Goal: Information Seeking & Learning: Learn about a topic

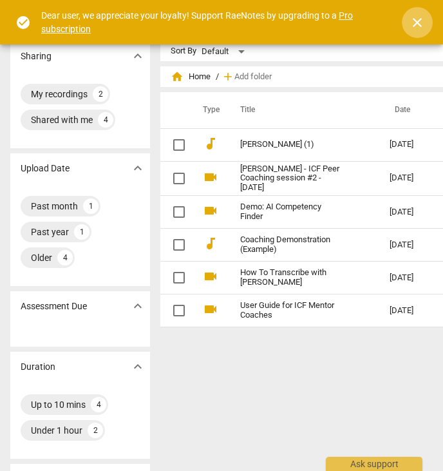
click at [415, 25] on span "close" at bounding box center [417, 22] width 15 height 15
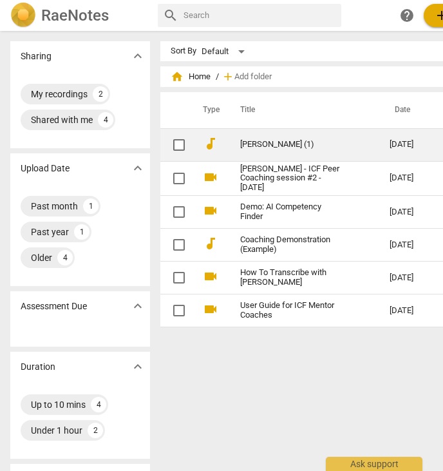
click at [247, 142] on link "[PERSON_NAME] (1)" at bounding box center [291, 145] width 103 height 10
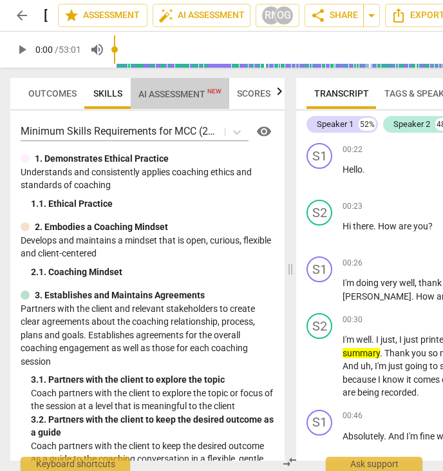
click at [185, 92] on span "AI Assessment New" at bounding box center [180, 94] width 83 height 10
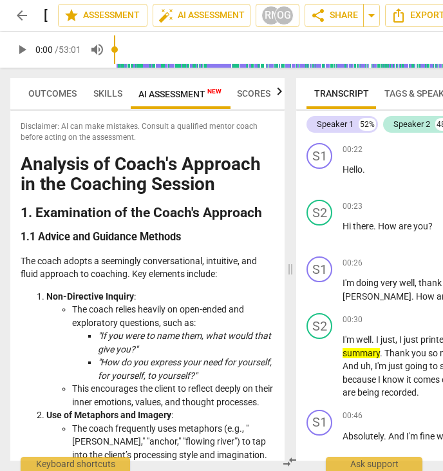
click at [265, 91] on span "Scores" at bounding box center [254, 93] width 34 height 10
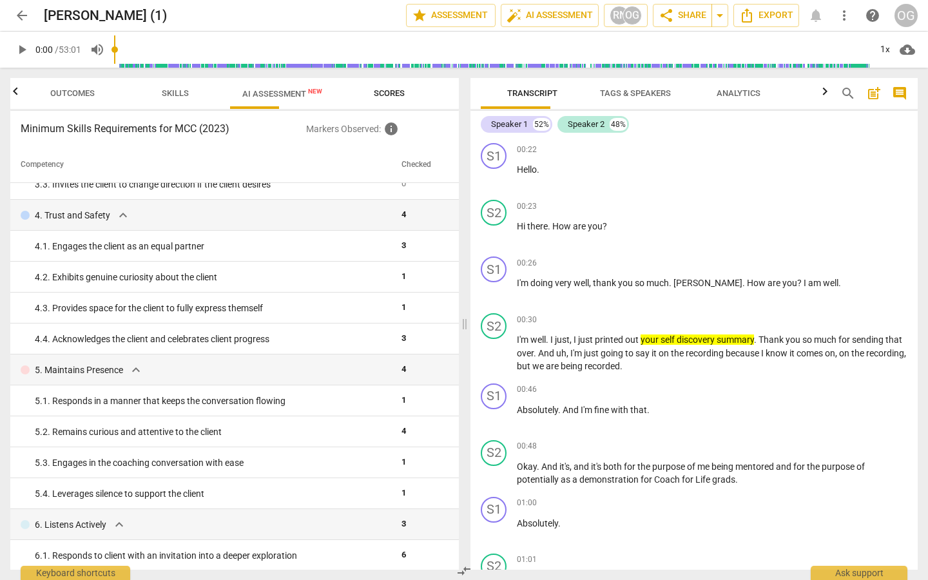
scroll to position [234, 0]
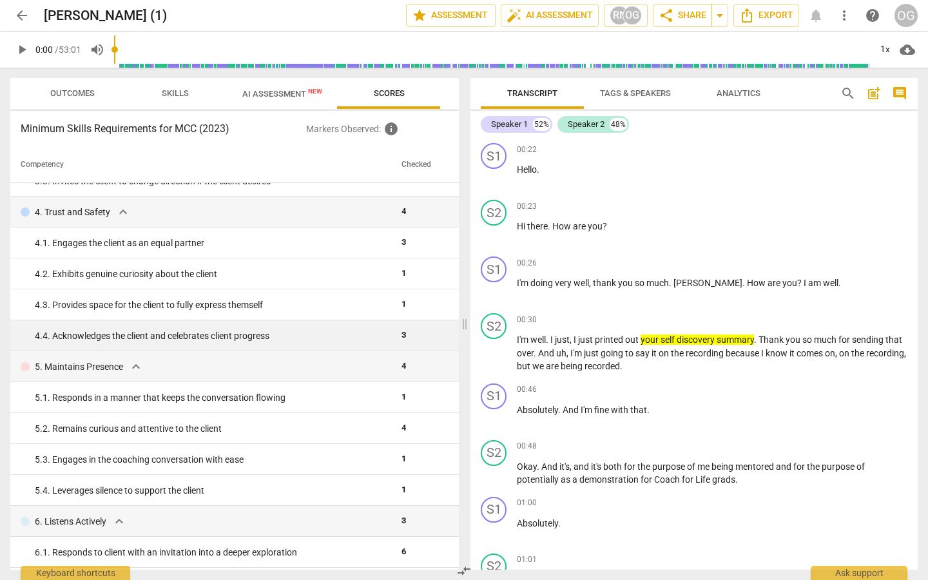
click at [262, 333] on div "4. 4. Acknowledges the client and celebrates client progress" at bounding box center [213, 336] width 356 height 14
click at [396, 333] on td "3" at bounding box center [421, 335] width 50 height 31
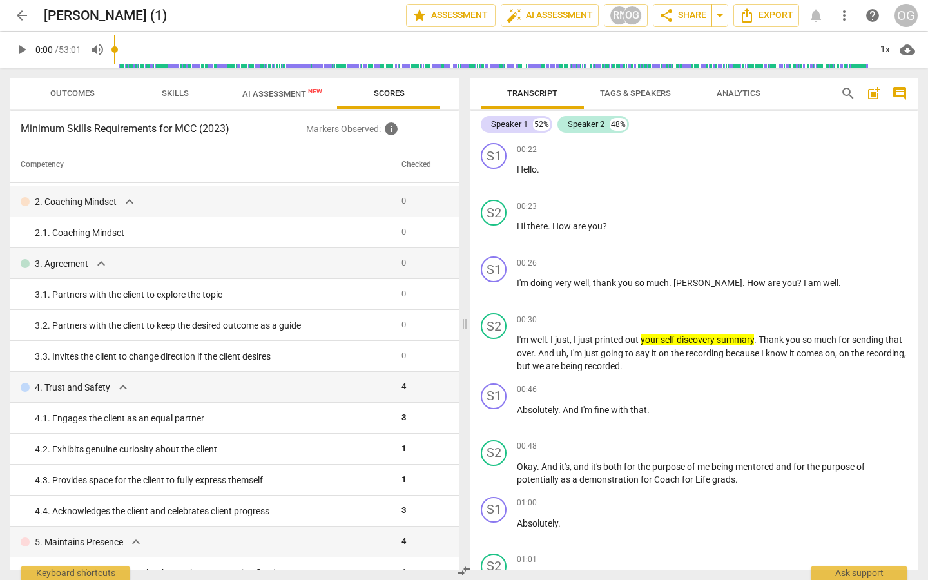
scroll to position [0, 0]
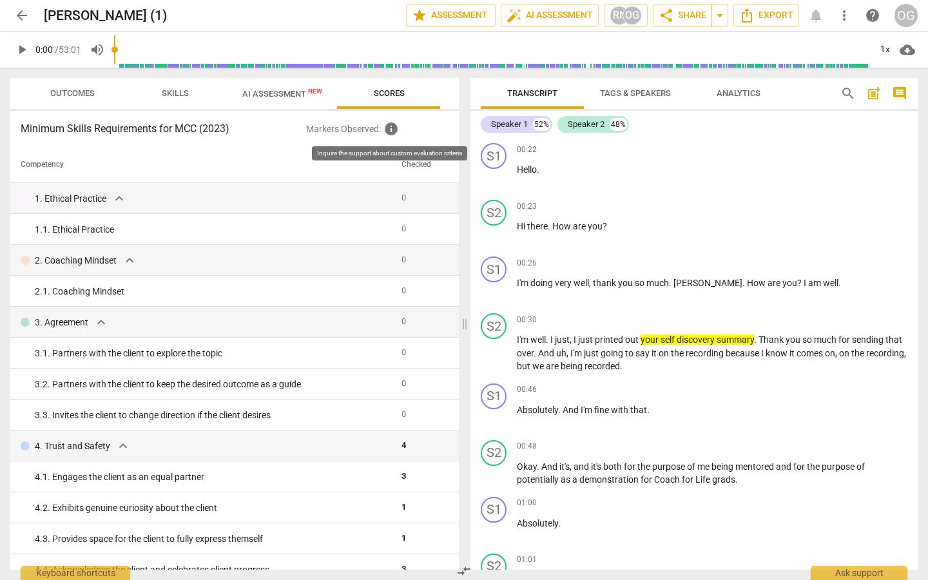
click at [393, 127] on span "info" at bounding box center [390, 128] width 15 height 15
click at [104, 190] on td "1. Ethical Practice expand_more" at bounding box center [203, 198] width 386 height 31
click at [19, 14] on span "arrow_back" at bounding box center [21, 15] width 15 height 15
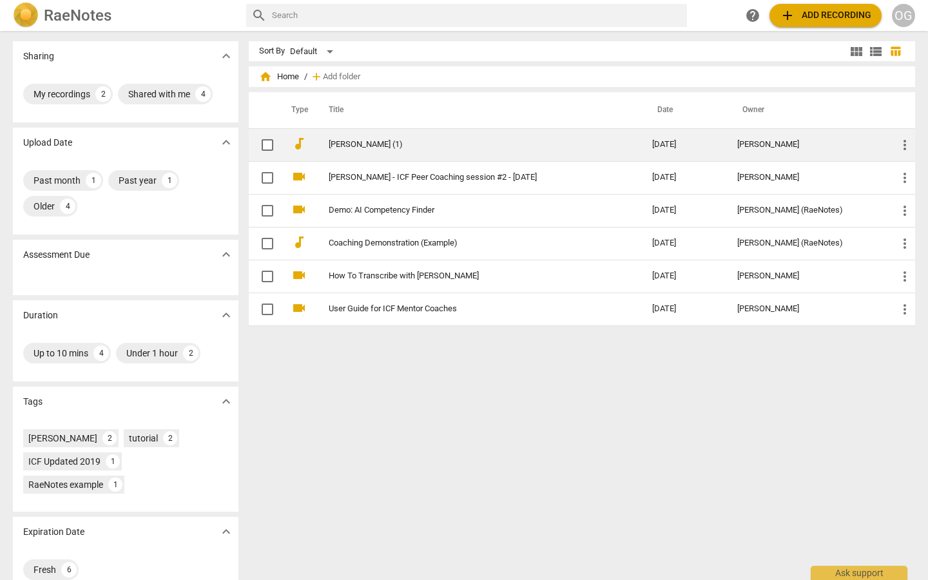
click at [335, 142] on link "[PERSON_NAME] (1)" at bounding box center [467, 145] width 277 height 10
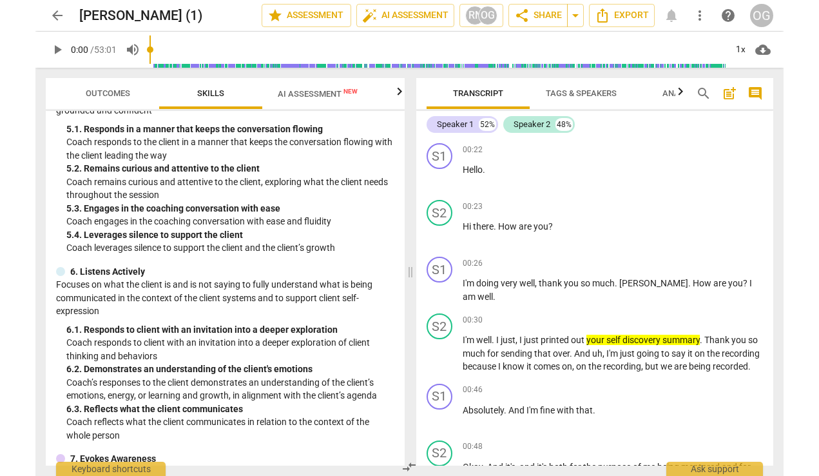
scroll to position [592, 0]
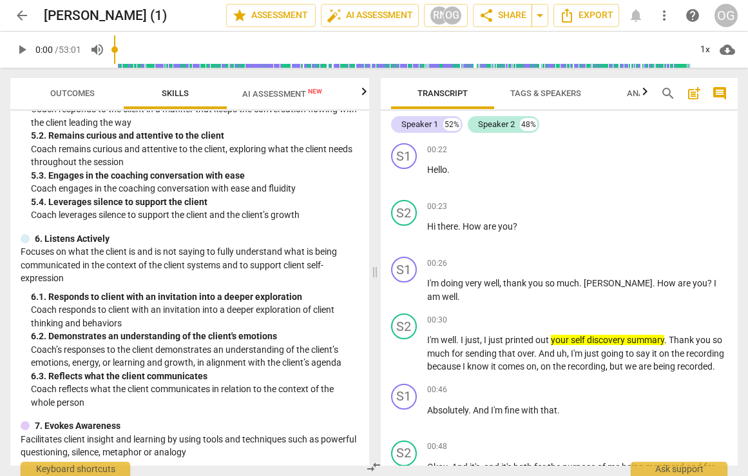
click at [2, 14] on header "arrow_back Joanna (1) edit star Assessment auto_fix_high AI Assessment RN OG sh…" at bounding box center [374, 15] width 748 height 31
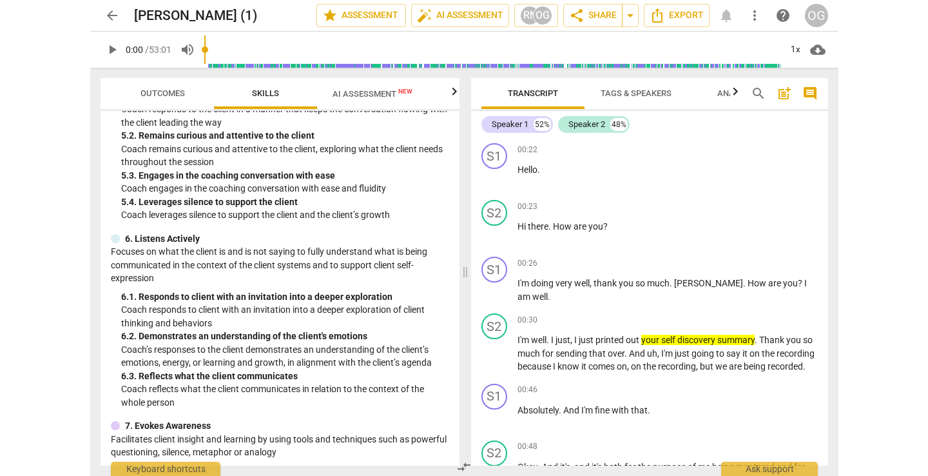
scroll to position [579, 0]
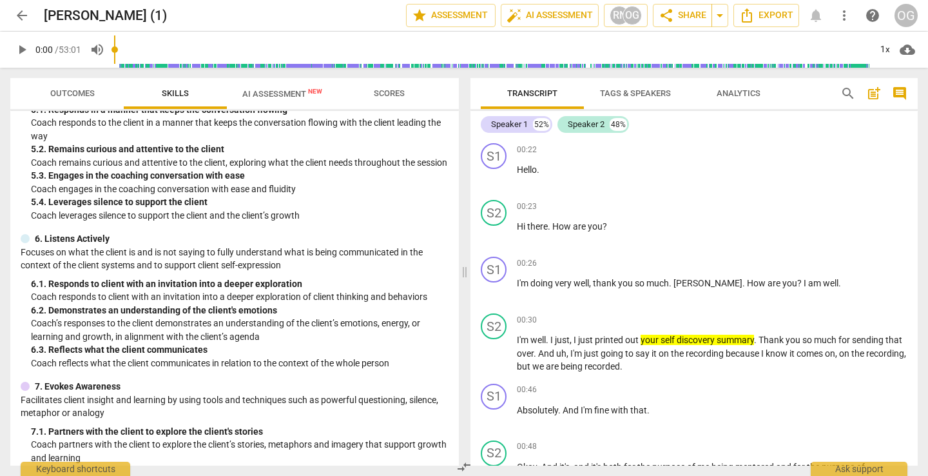
click at [70, 92] on span "Outcomes" at bounding box center [72, 93] width 44 height 10
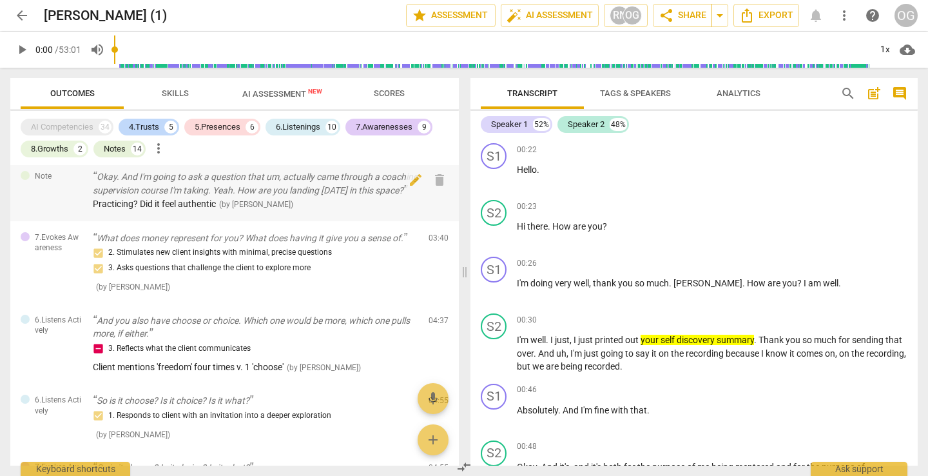
scroll to position [0, 0]
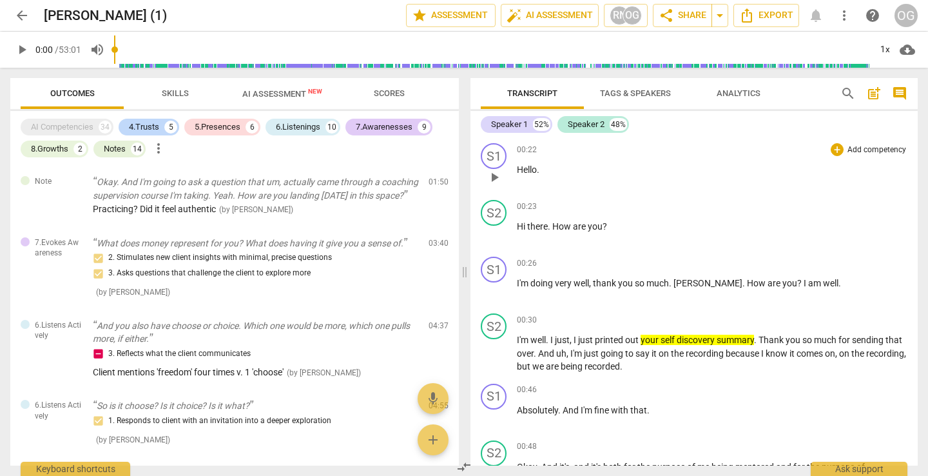
click at [443, 166] on span "Hello" at bounding box center [527, 169] width 20 height 10
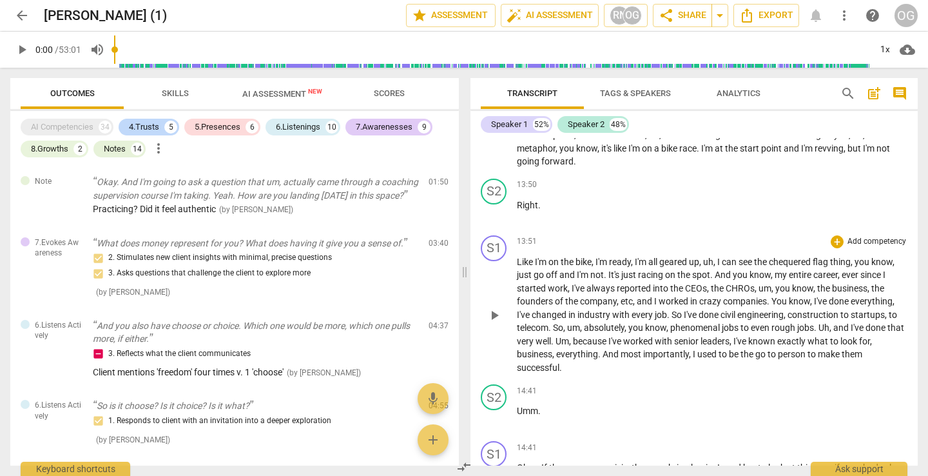
scroll to position [4734, 0]
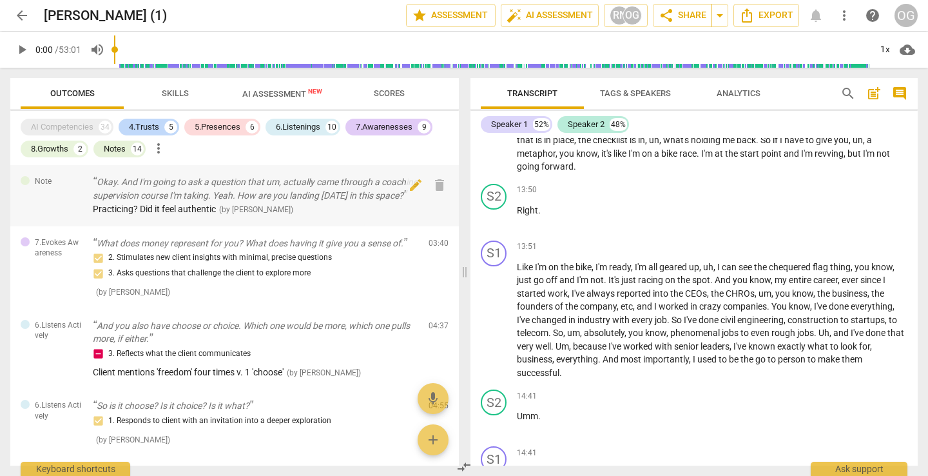
click at [278, 202] on p "Okay. And I'm going to ask a question that um, actually came through a coaching…" at bounding box center [255, 188] width 325 height 26
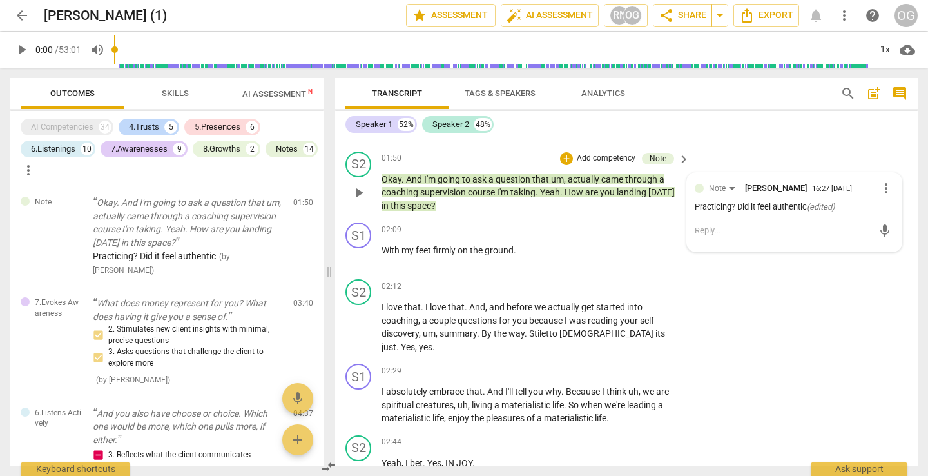
scroll to position [773, 0]
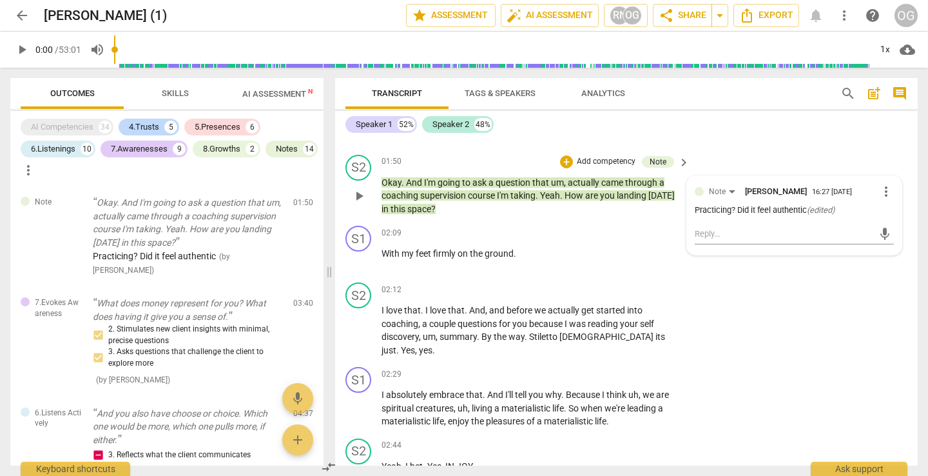
click at [392, 191] on span "coaching" at bounding box center [400, 195] width 39 height 10
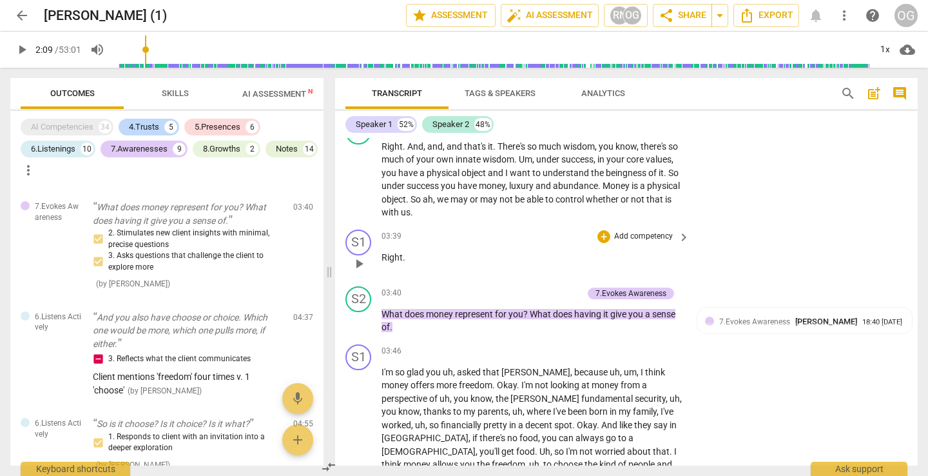
scroll to position [1210, 0]
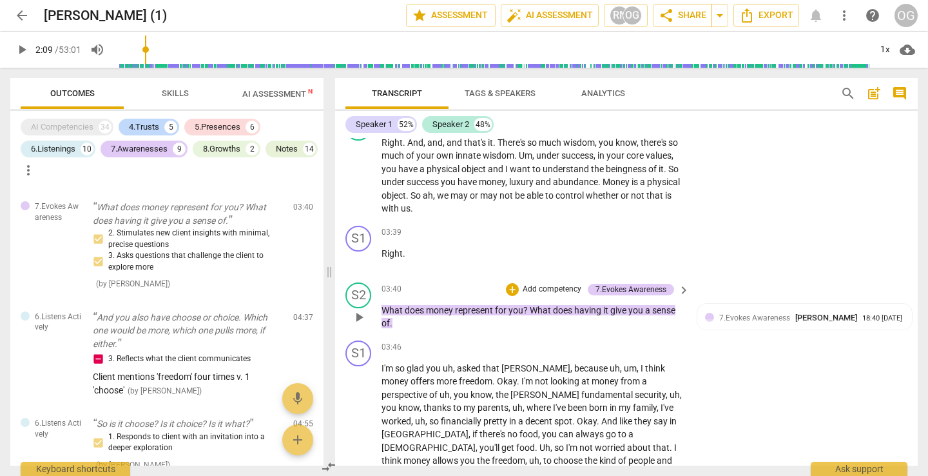
click at [408, 305] on p "What does money represent for you ? What does having it give you a sense of ." at bounding box center [532, 316] width 302 height 26
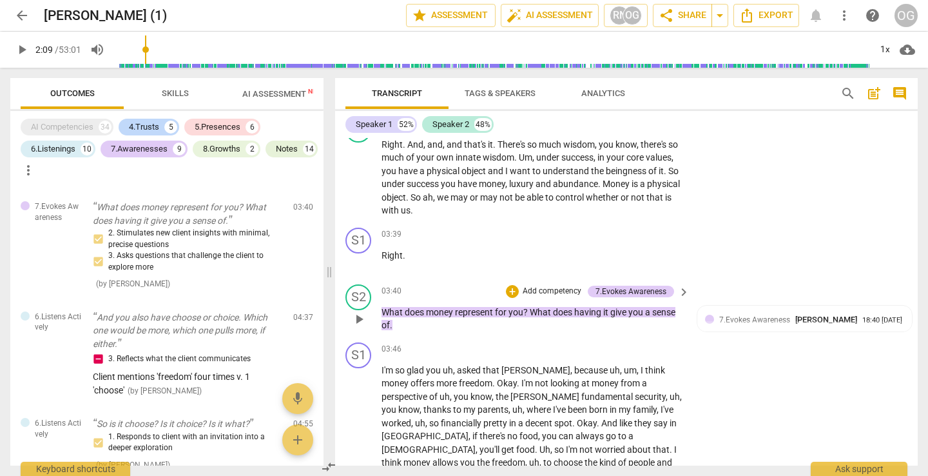
click at [401, 307] on span "What" at bounding box center [392, 312] width 23 height 10
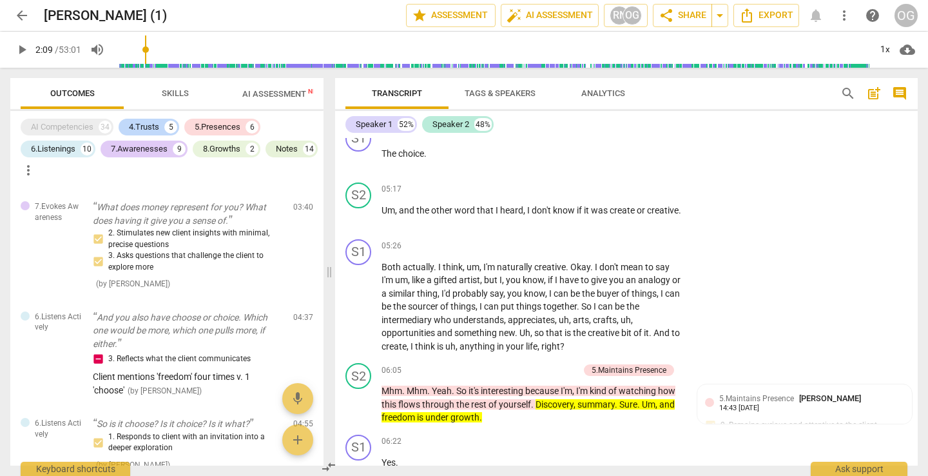
scroll to position [2016, 0]
click at [443, 385] on span "interesting" at bounding box center [503, 390] width 44 height 10
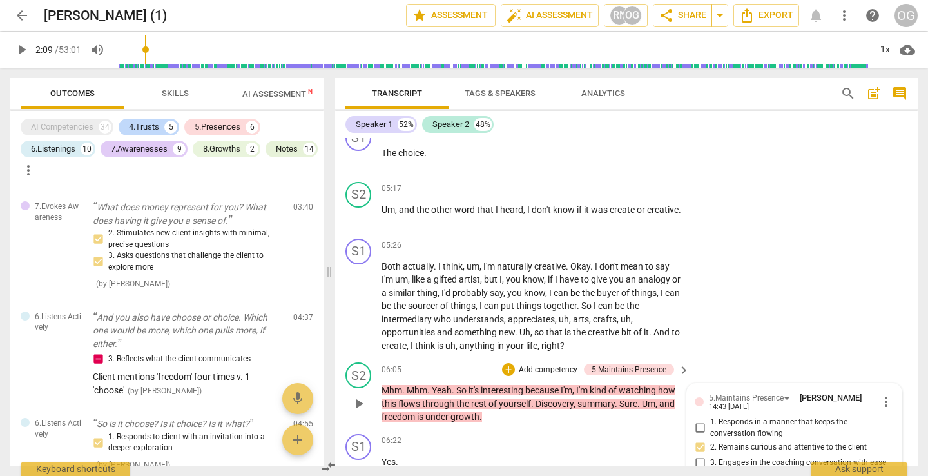
scroll to position [2195, 0]
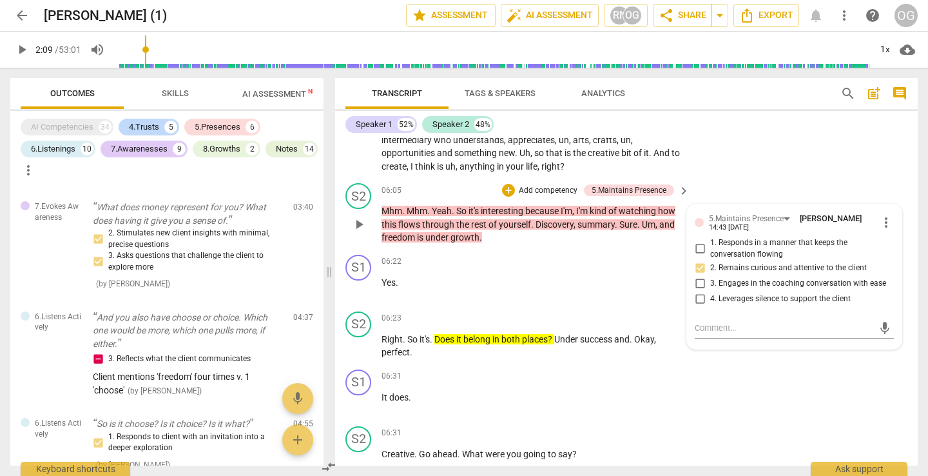
click at [443, 206] on span "interesting" at bounding box center [503, 211] width 44 height 10
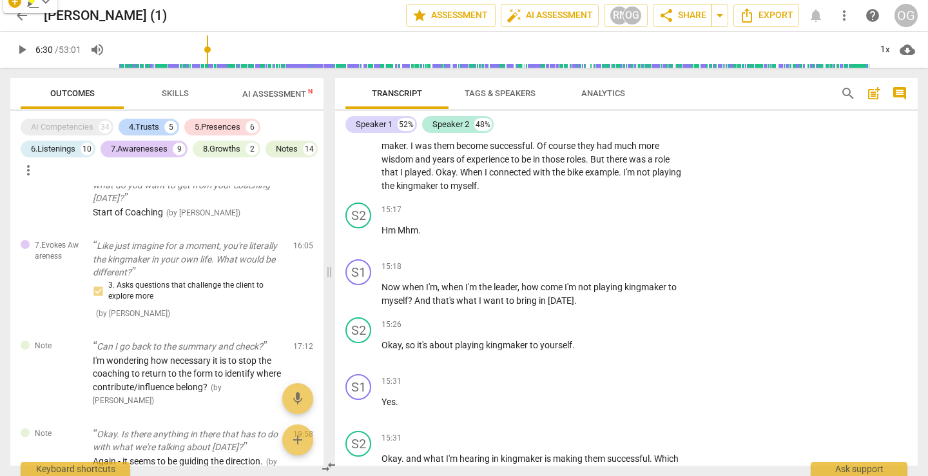
scroll to position [970, 0]
click at [179, 280] on p "Like just imagine for a moment, you're literally the kingmaker in your own life…" at bounding box center [188, 260] width 190 height 40
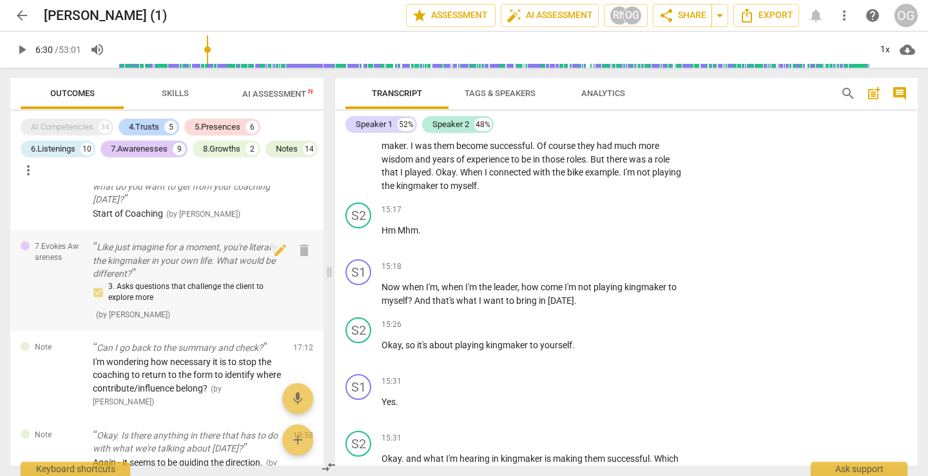
scroll to position [5915, 0]
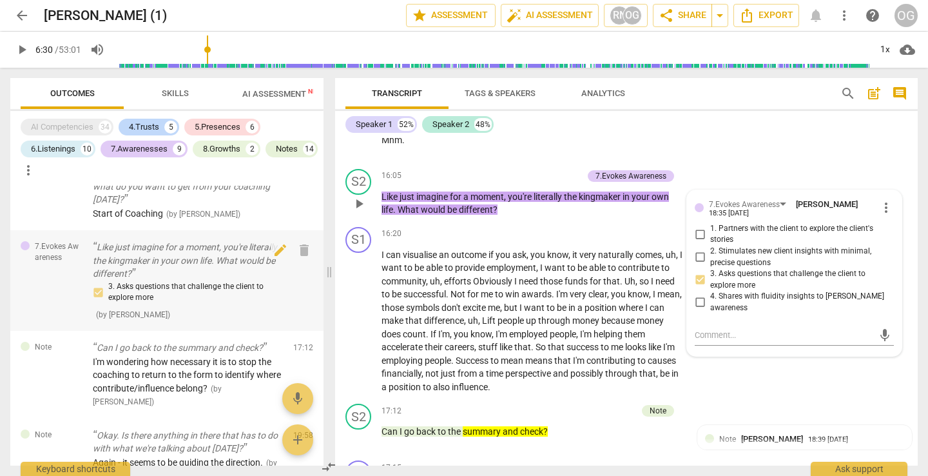
click at [186, 280] on p "Like just imagine for a moment, you're literally the kingmaker in your own life…" at bounding box center [188, 260] width 190 height 40
click at [185, 274] on p "Like just imagine for a moment, you're literally the kingmaker in your own life…" at bounding box center [188, 260] width 190 height 40
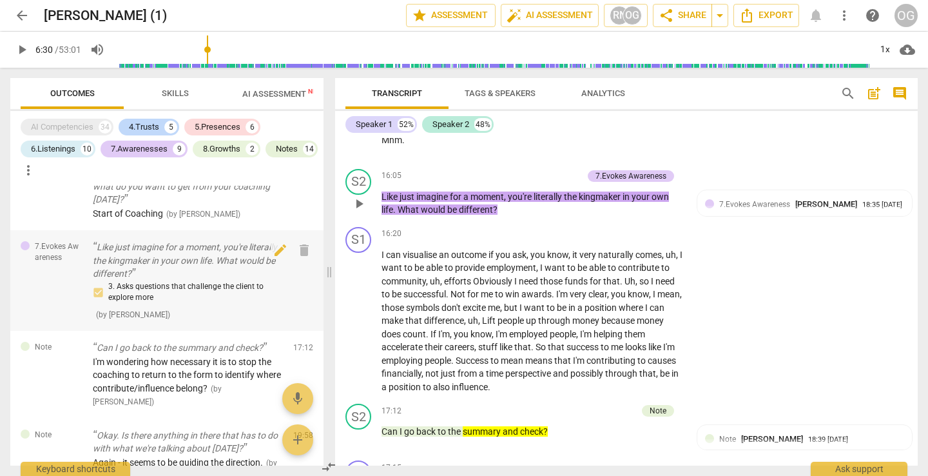
click at [219, 263] on p "Like just imagine for a moment, you're literally the kingmaker in your own life…" at bounding box center [188, 260] width 190 height 40
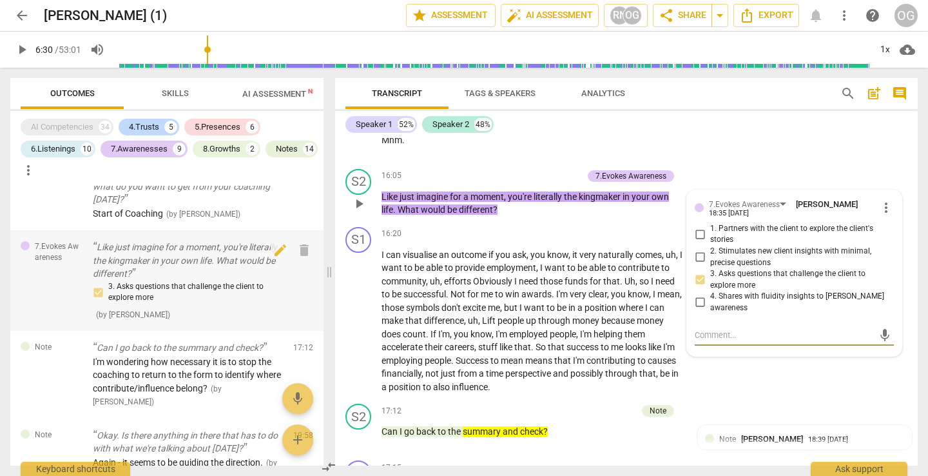
click at [233, 258] on p "Like just imagine for a moment, you're literally the kingmaker in your own life…" at bounding box center [188, 260] width 190 height 40
click at [423, 191] on span "imagine" at bounding box center [433, 196] width 34 height 10
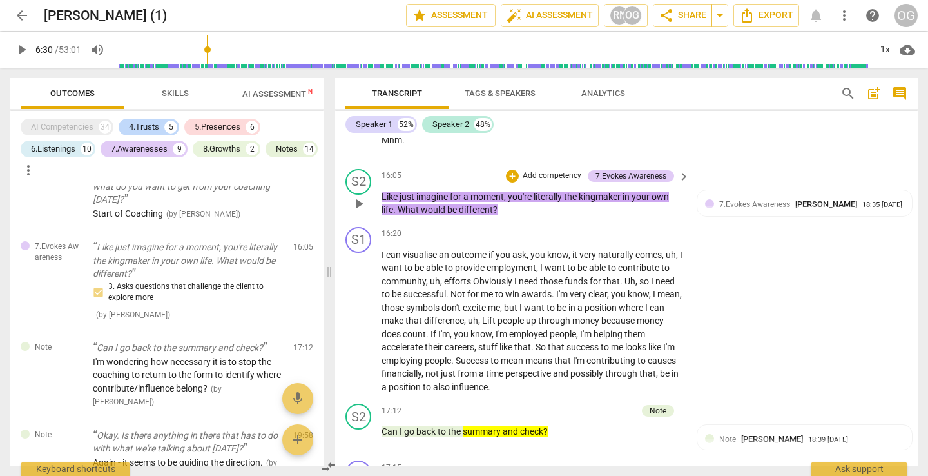
click at [423, 191] on span "imagine" at bounding box center [433, 196] width 34 height 10
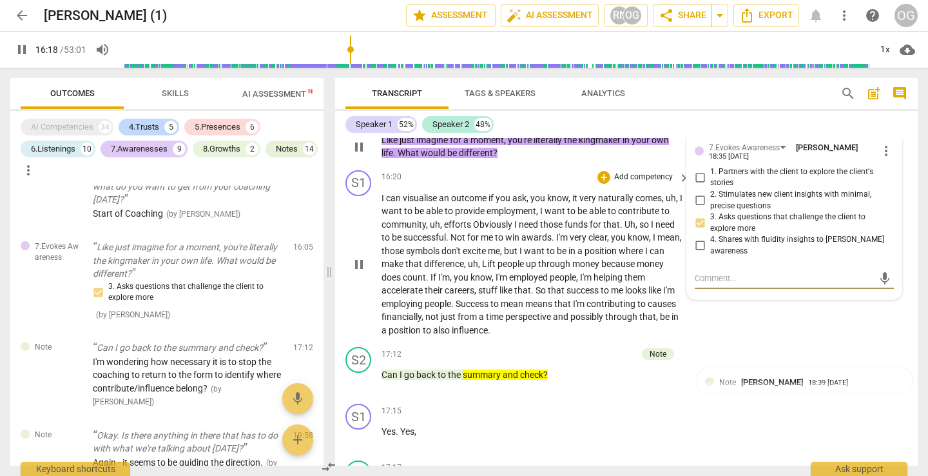
scroll to position [5974, 0]
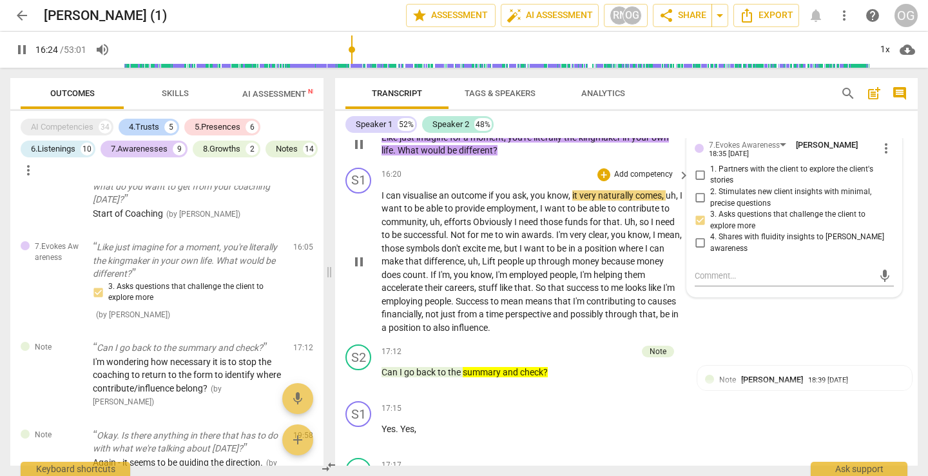
click at [443, 296] on span "Success" at bounding box center [473, 301] width 35 height 10
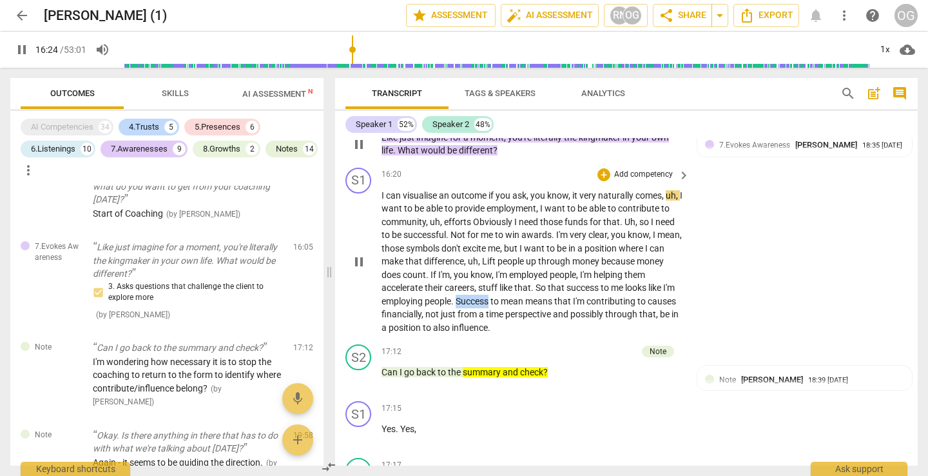
click at [443, 296] on span "Success" at bounding box center [473, 301] width 35 height 10
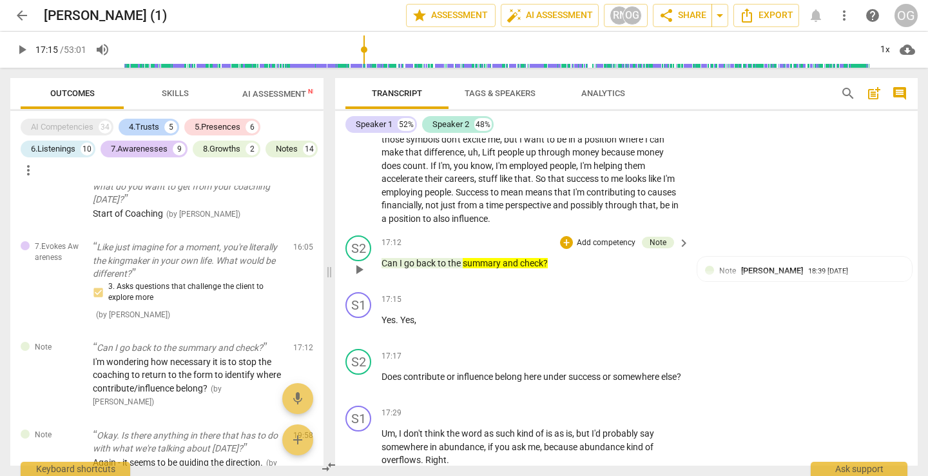
scroll to position [6085, 0]
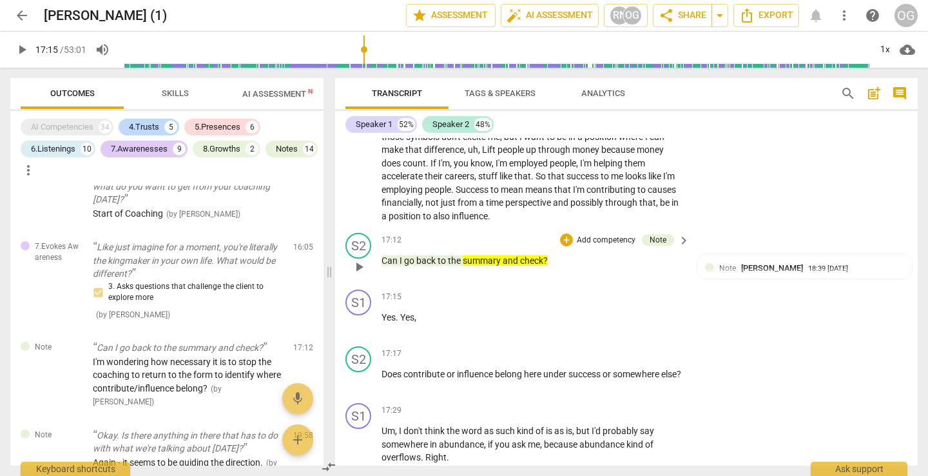
click at [443, 255] on span "summary" at bounding box center [483, 260] width 40 height 10
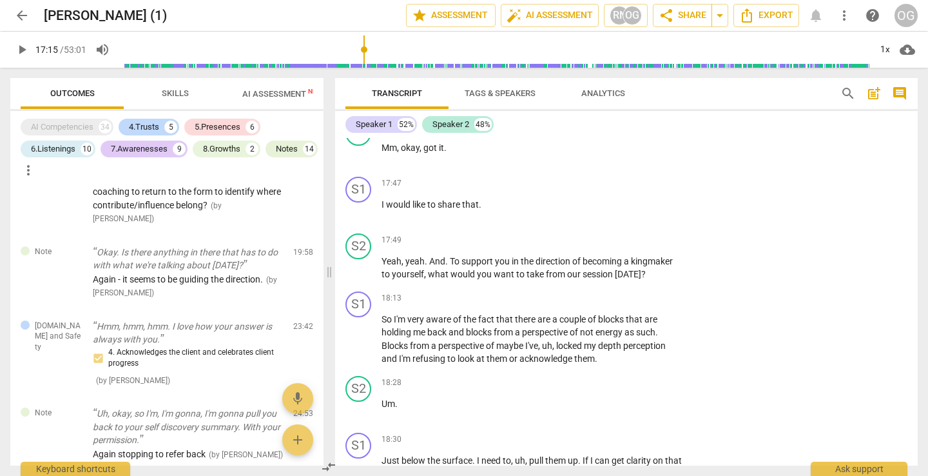
scroll to position [1160, 0]
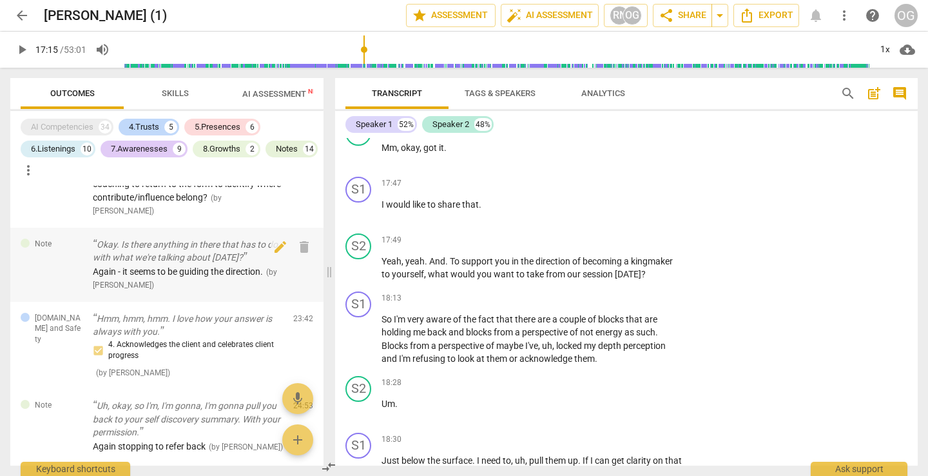
click at [238, 254] on p "Okay. Is there anything in there that has to do with what we're talking about t…" at bounding box center [188, 251] width 190 height 26
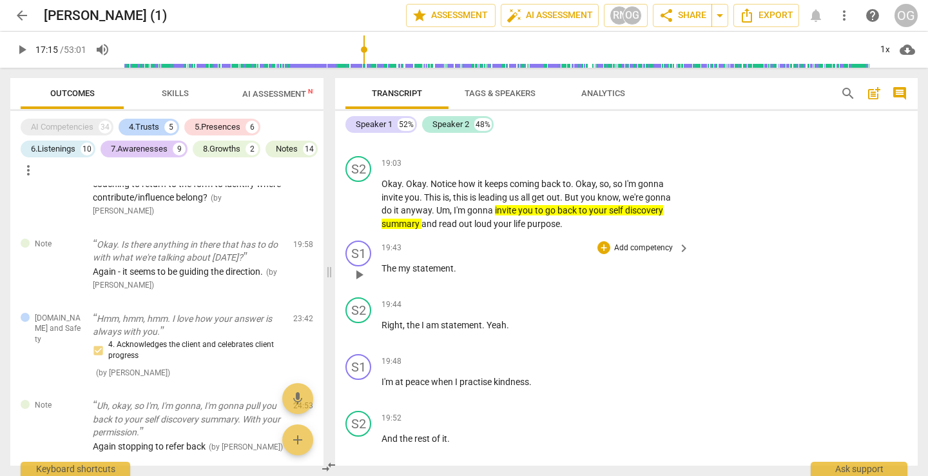
scroll to position [7019, 0]
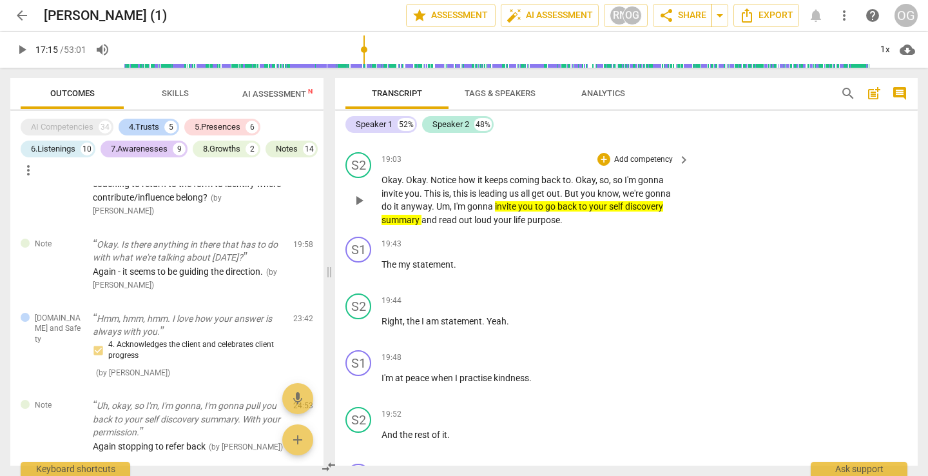
click at [439, 215] on span "read" at bounding box center [449, 220] width 20 height 10
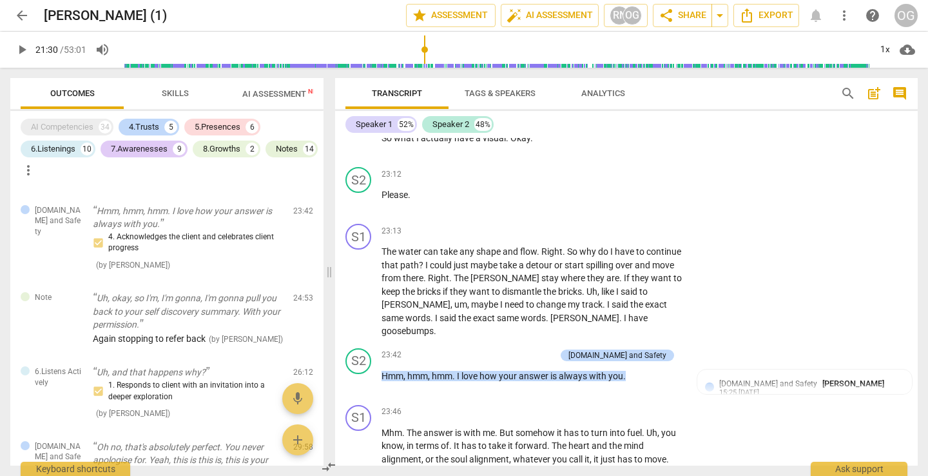
scroll to position [8716, 0]
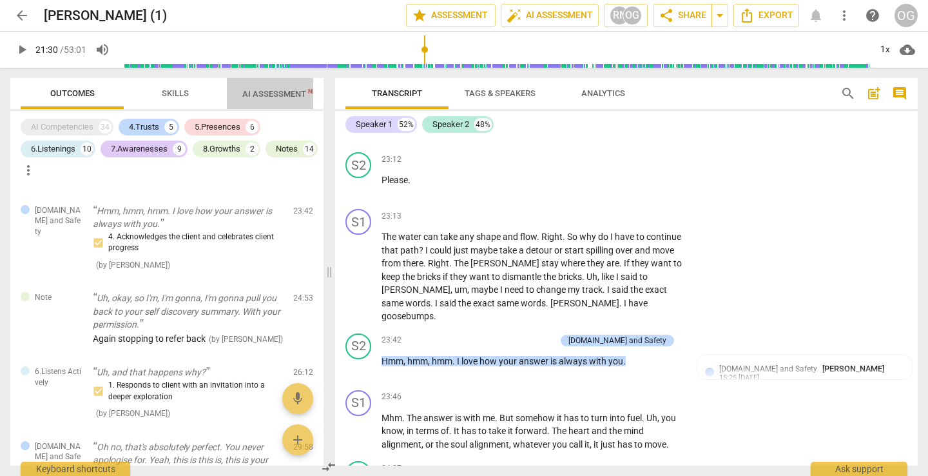
click at [283, 92] on span "AI Assessment New" at bounding box center [282, 94] width 80 height 10
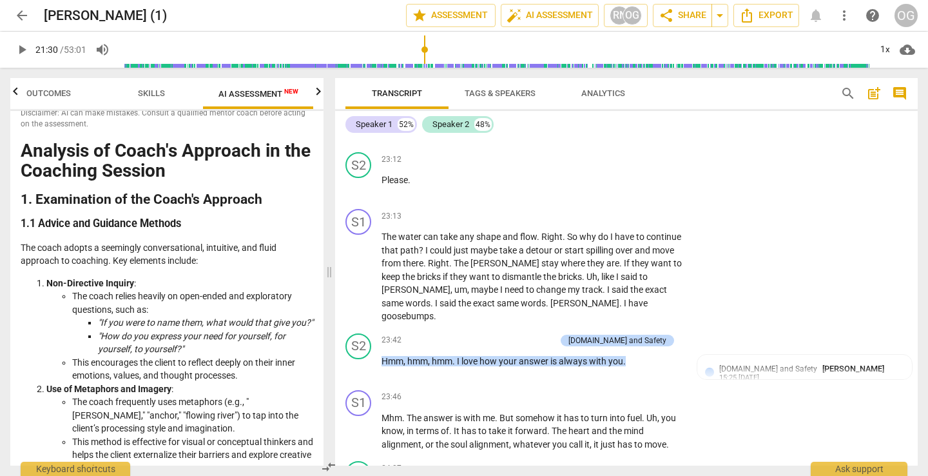
scroll to position [0, 0]
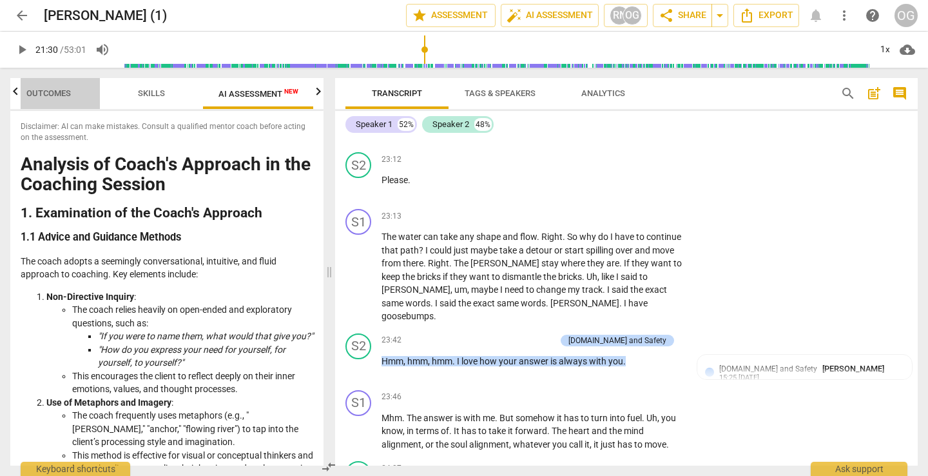
click at [41, 93] on span "Outcomes" at bounding box center [48, 93] width 44 height 10
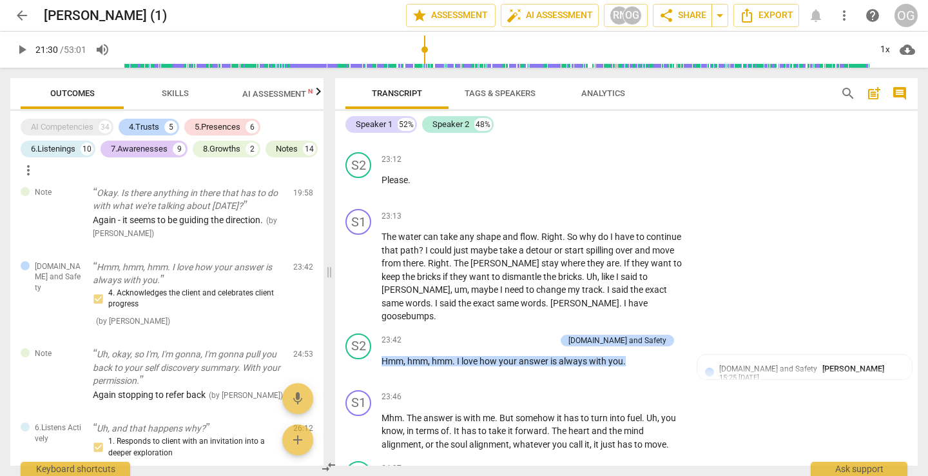
scroll to position [1202, 0]
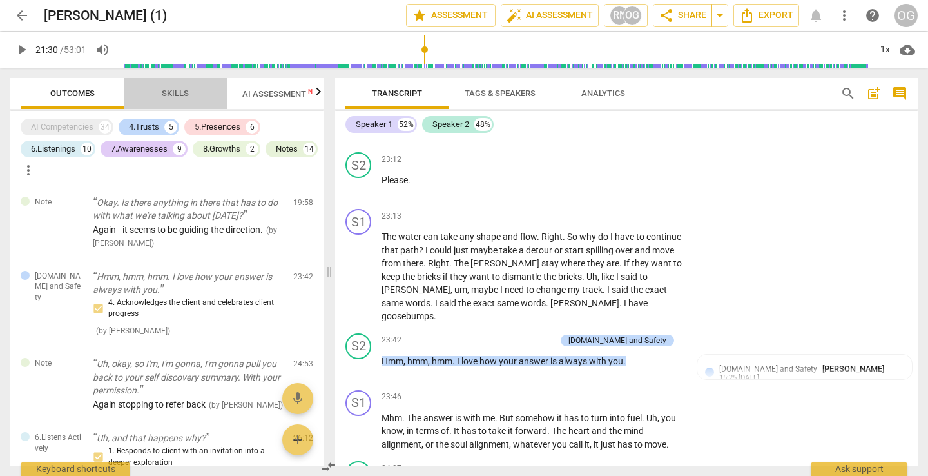
click at [166, 91] on span "Skills" at bounding box center [175, 93] width 27 height 10
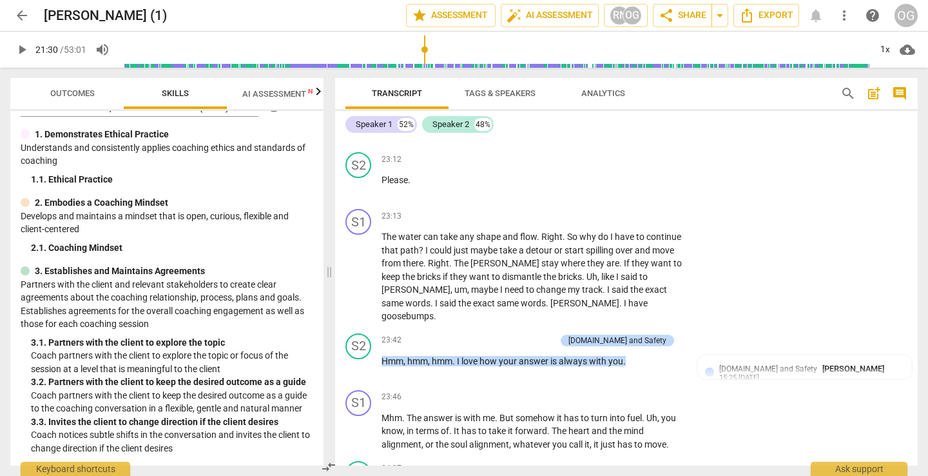
scroll to position [25, 0]
click at [61, 99] on span "Outcomes" at bounding box center [72, 93] width 75 height 17
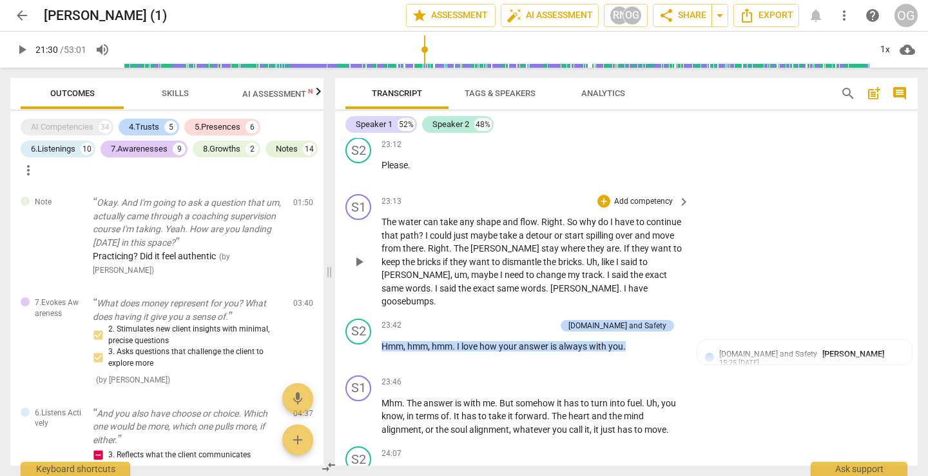
scroll to position [8734, 0]
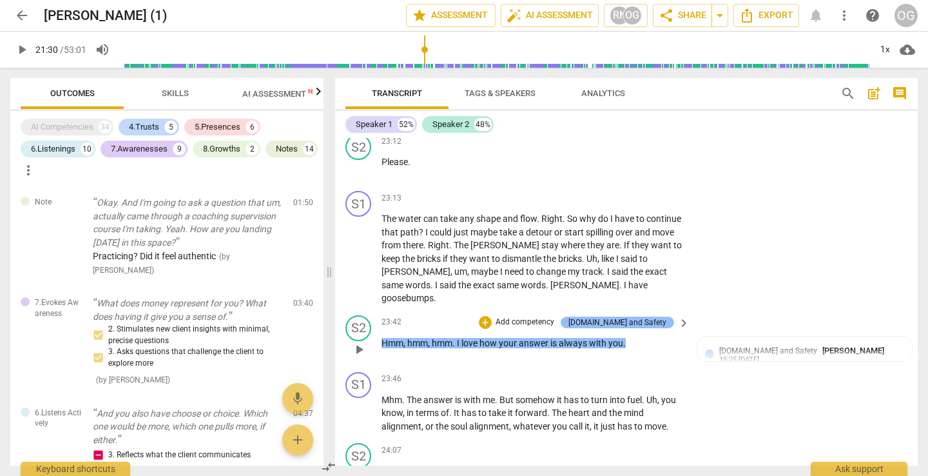
click at [443, 316] on div "[DOMAIN_NAME] and Safety" at bounding box center [617, 322] width 98 height 12
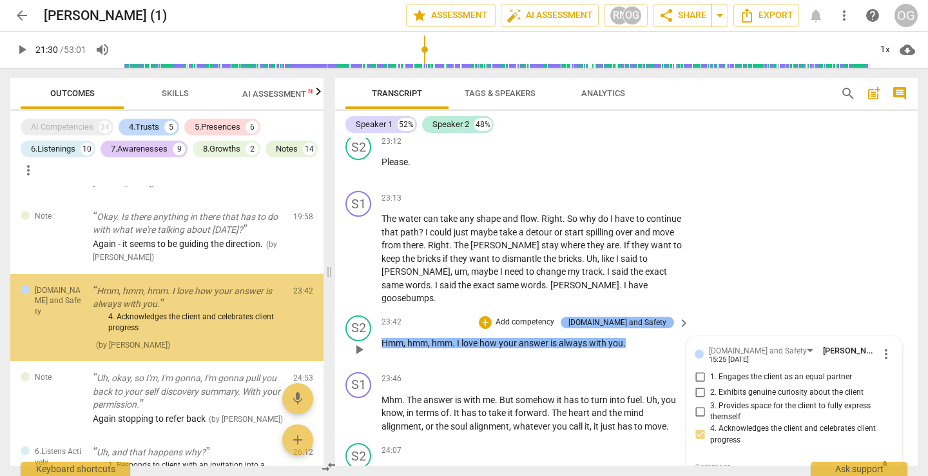
scroll to position [1194, 0]
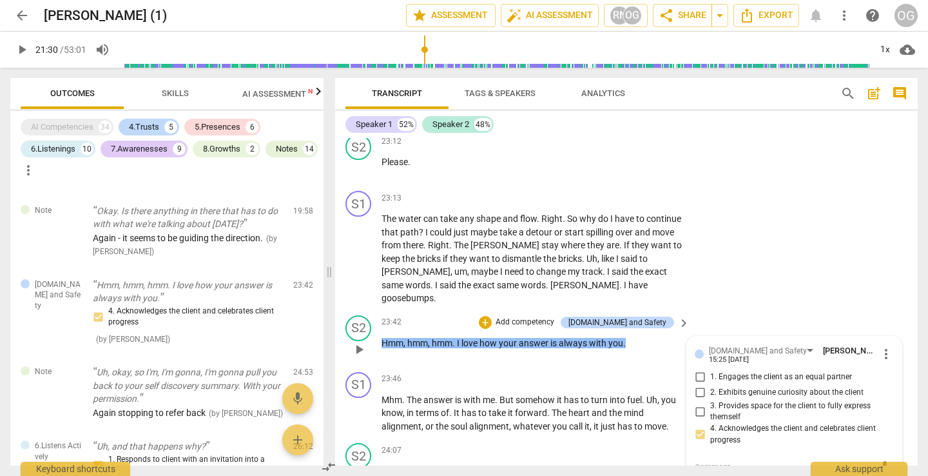
click at [399, 338] on span "Hmm" at bounding box center [392, 343] width 22 height 10
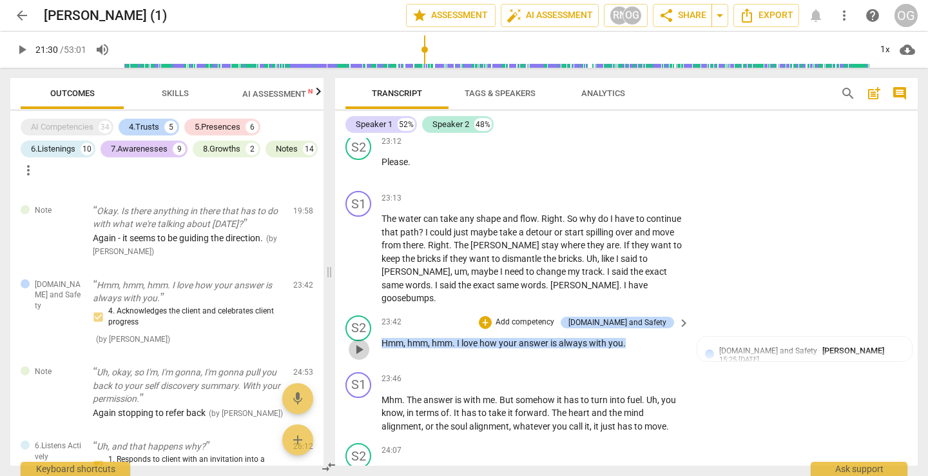
click at [356, 342] on span "play_arrow" at bounding box center [358, 349] width 15 height 15
click at [361, 342] on span "pause" at bounding box center [358, 349] width 15 height 15
click at [443, 344] on div "4.Trust and Safety Olivia Graham 15:25 09-03-2025" at bounding box center [804, 354] width 199 height 20
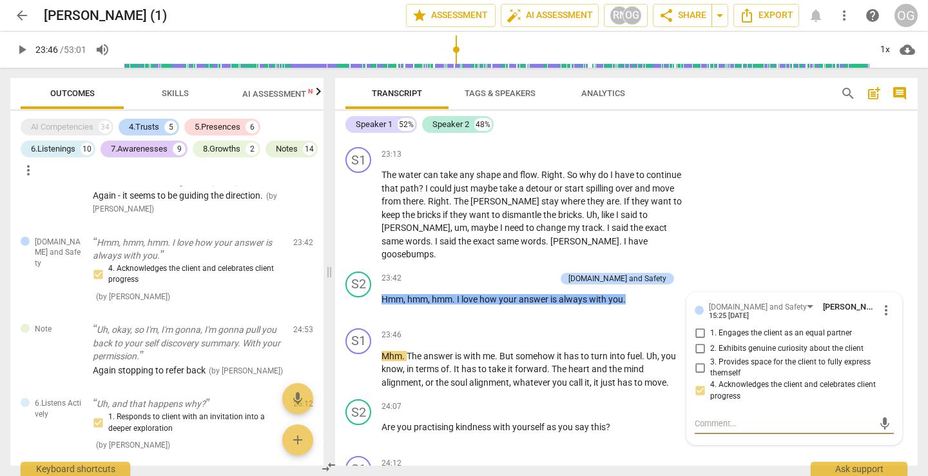
scroll to position [1239, 0]
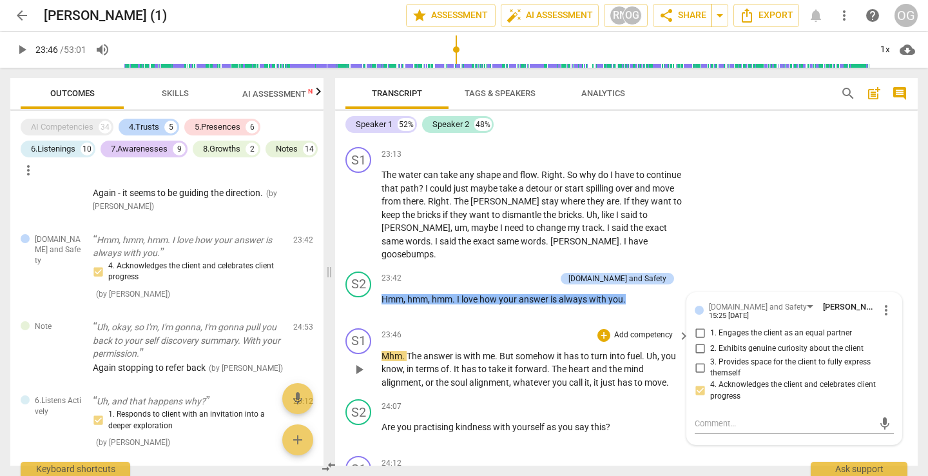
click at [418, 351] on span "The" at bounding box center [415, 356] width 17 height 10
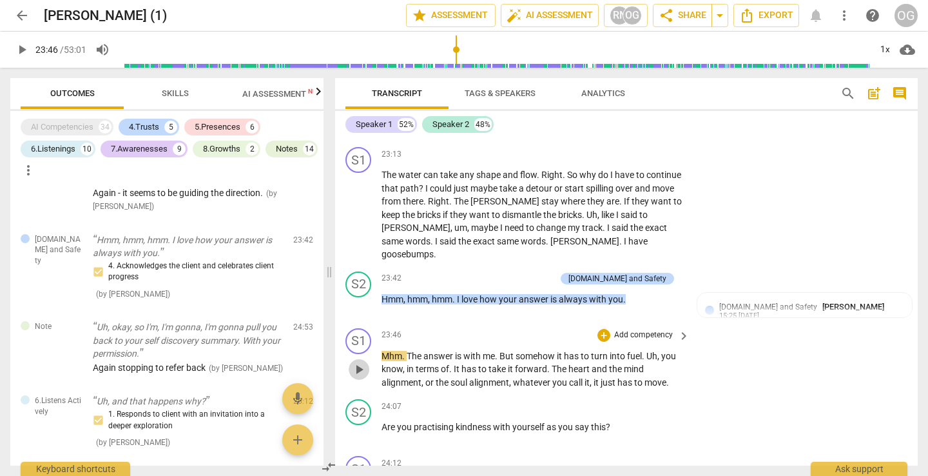
click at [358, 361] on span "play_arrow" at bounding box center [358, 368] width 15 height 15
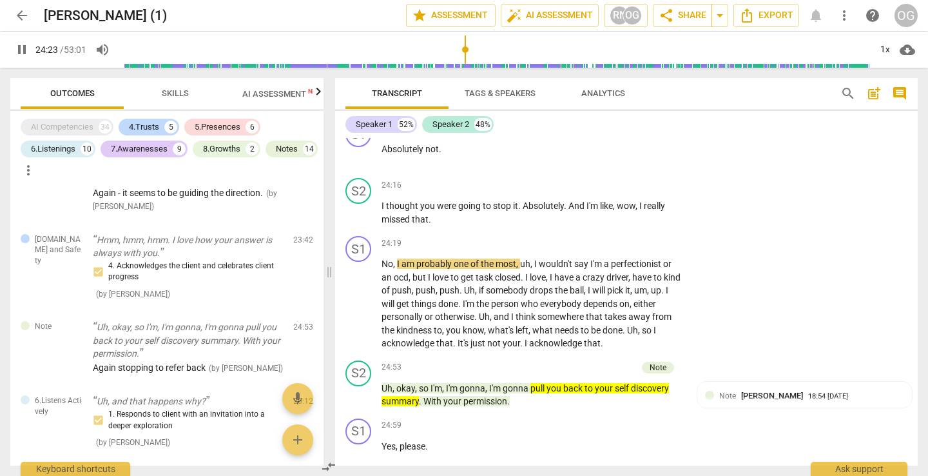
scroll to position [9112, 0]
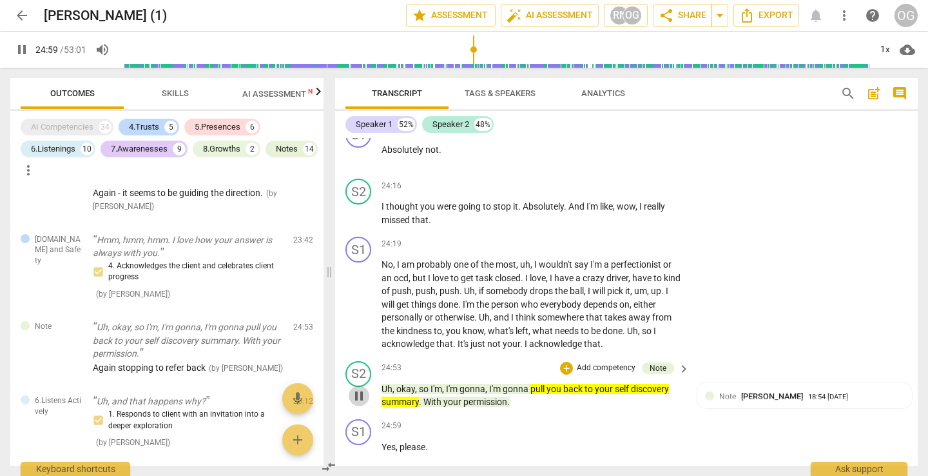
click at [354, 388] on span "pause" at bounding box center [358, 395] width 15 height 15
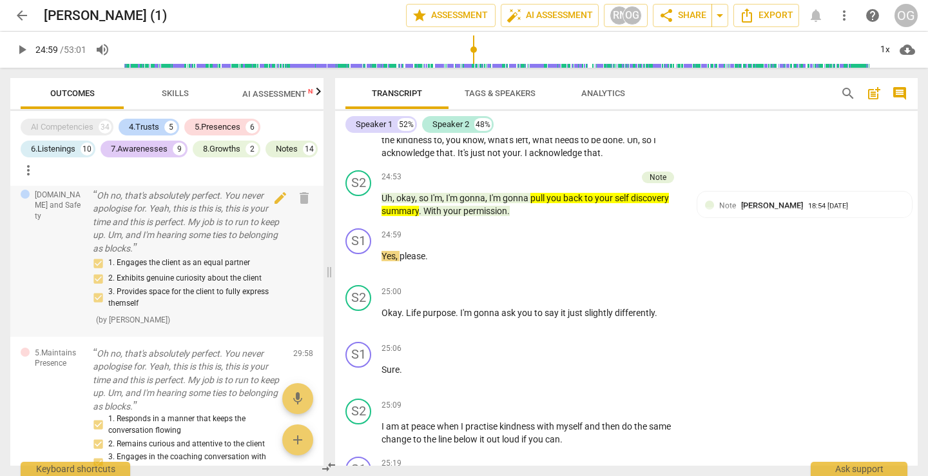
scroll to position [1519, 0]
click at [262, 246] on p "Oh no, that's absolutely perfect. You never apologise for. Yeah, this is this i…" at bounding box center [188, 222] width 190 height 66
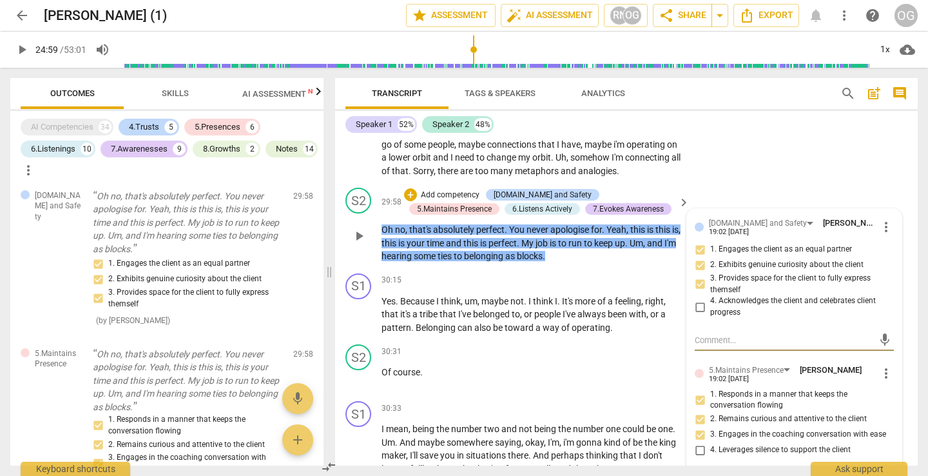
click at [443, 251] on span "ties" at bounding box center [446, 256] width 16 height 10
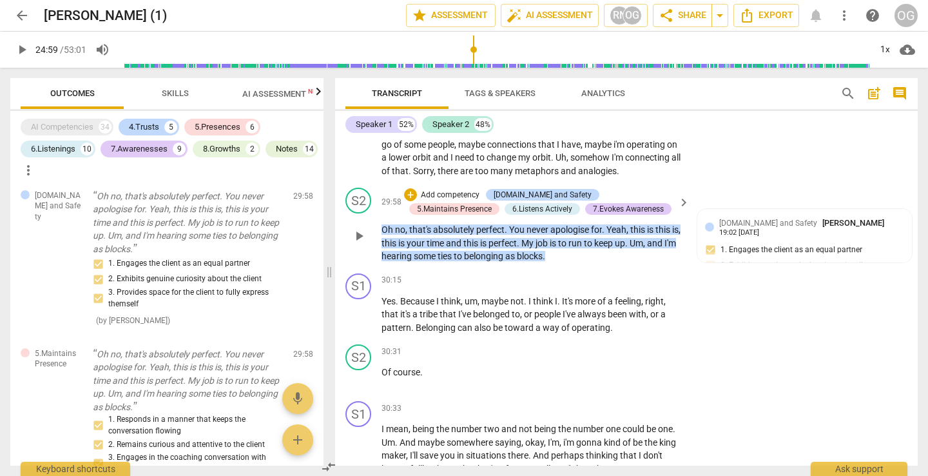
click at [364, 228] on span "play_arrow" at bounding box center [358, 235] width 15 height 15
click at [360, 307] on span "pause" at bounding box center [358, 314] width 15 height 15
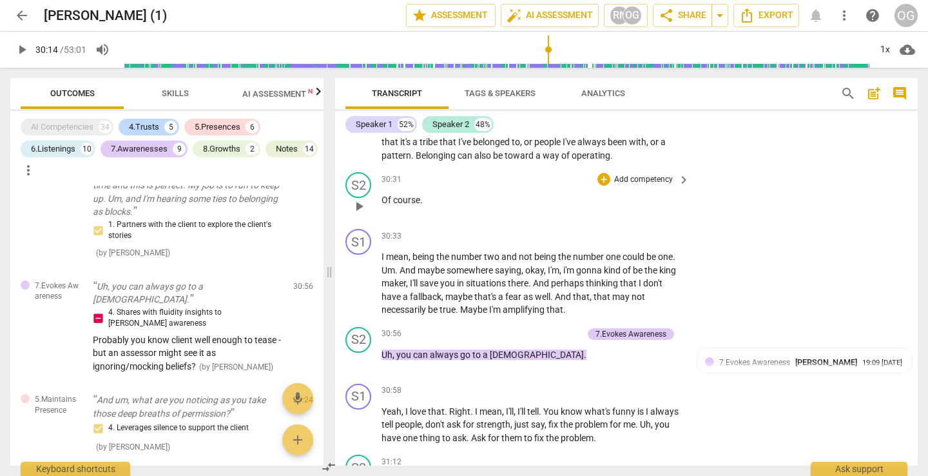
scroll to position [11605, 0]
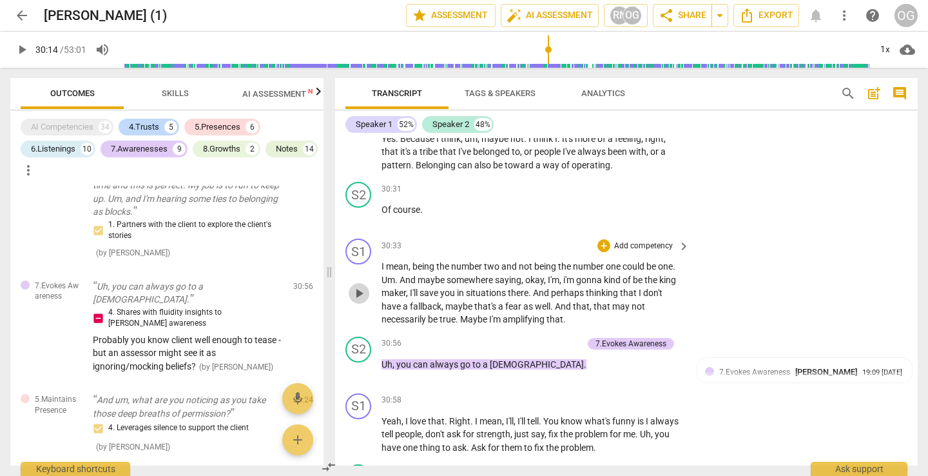
click at [361, 285] on span "play_arrow" at bounding box center [358, 292] width 15 height 15
click at [356, 363] on span "pause" at bounding box center [358, 370] width 15 height 15
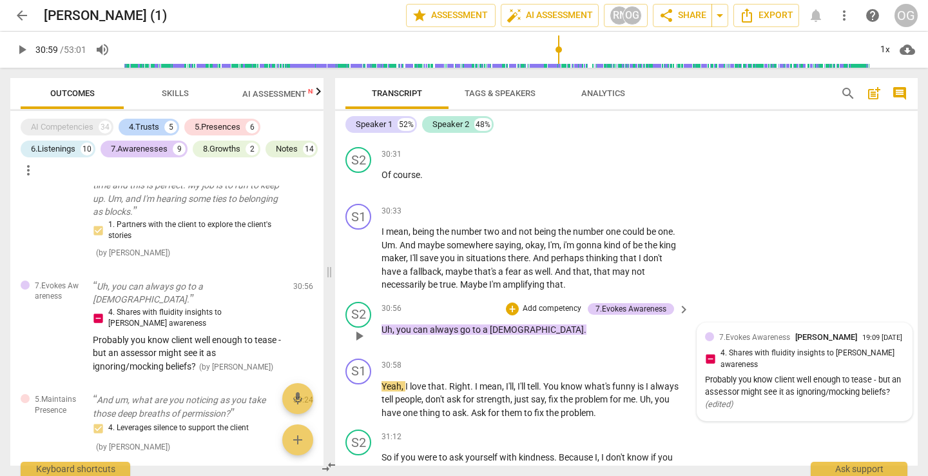
scroll to position [11646, 0]
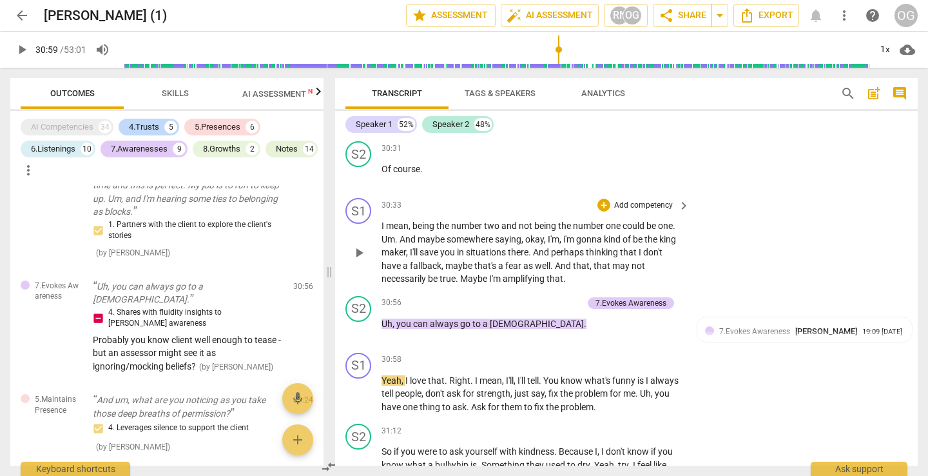
click at [383, 260] on span "have" at bounding box center [391, 265] width 21 height 10
click at [356, 322] on span "pause" at bounding box center [358, 329] width 15 height 15
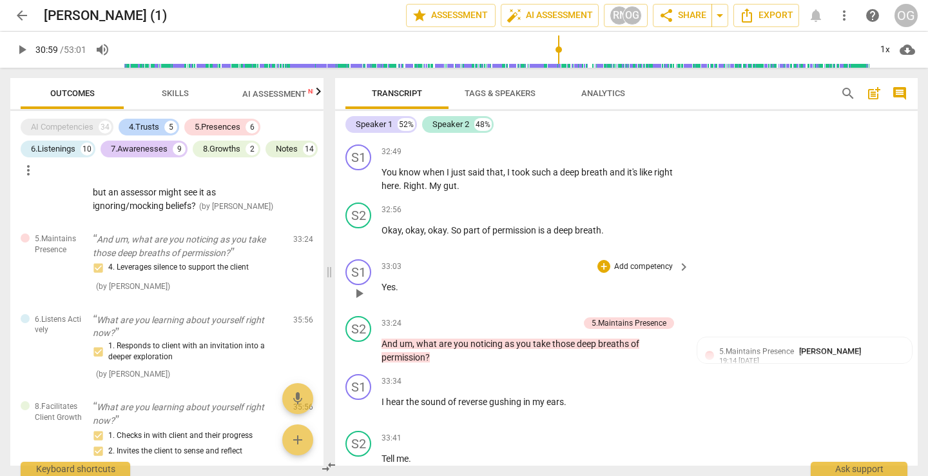
scroll to position [12613, 0]
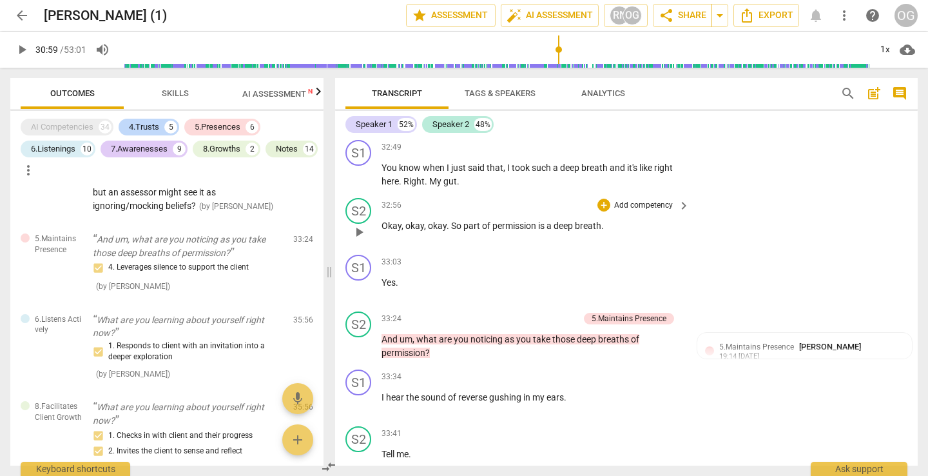
click at [421, 220] on span "okay" at bounding box center [414, 225] width 19 height 10
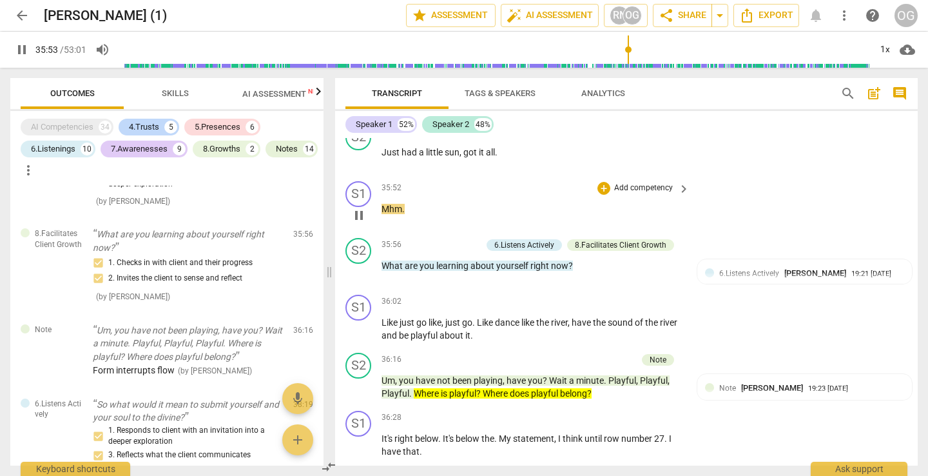
scroll to position [14124, 0]
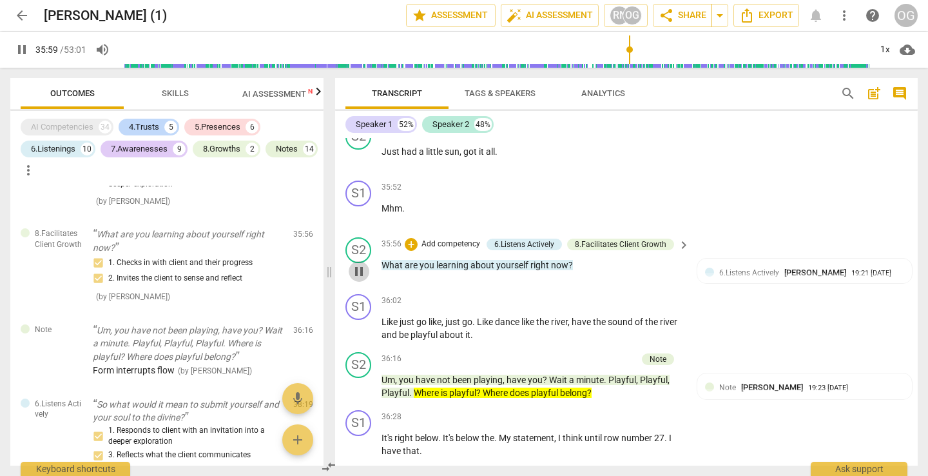
click at [360, 264] on span "pause" at bounding box center [358, 271] width 15 height 15
click at [360, 264] on span "play_arrow" at bounding box center [358, 271] width 15 height 15
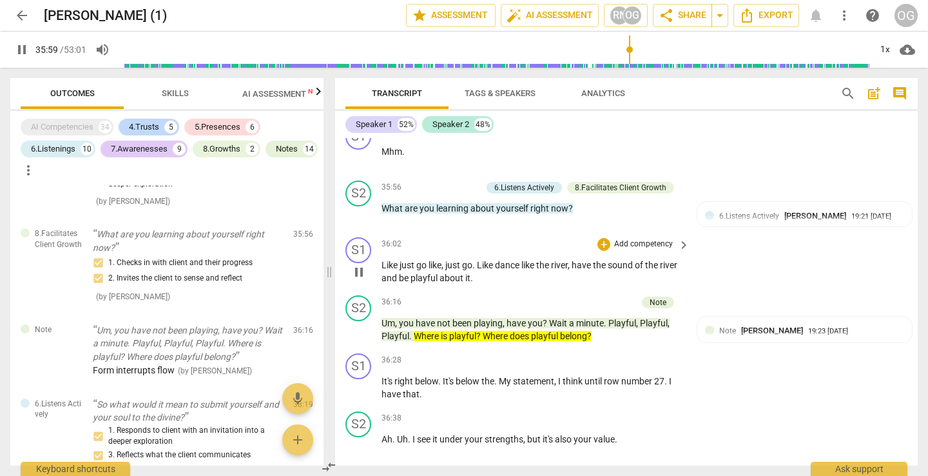
scroll to position [14192, 0]
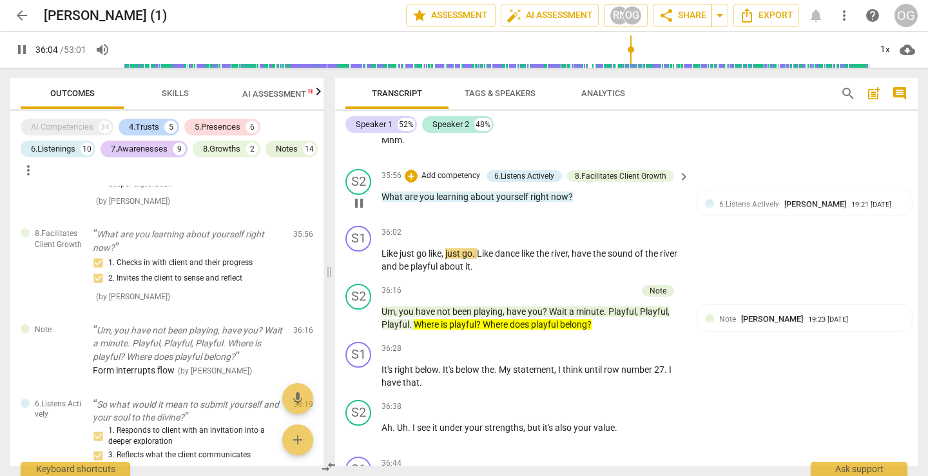
click at [360, 193] on button "pause" at bounding box center [359, 203] width 21 height 21
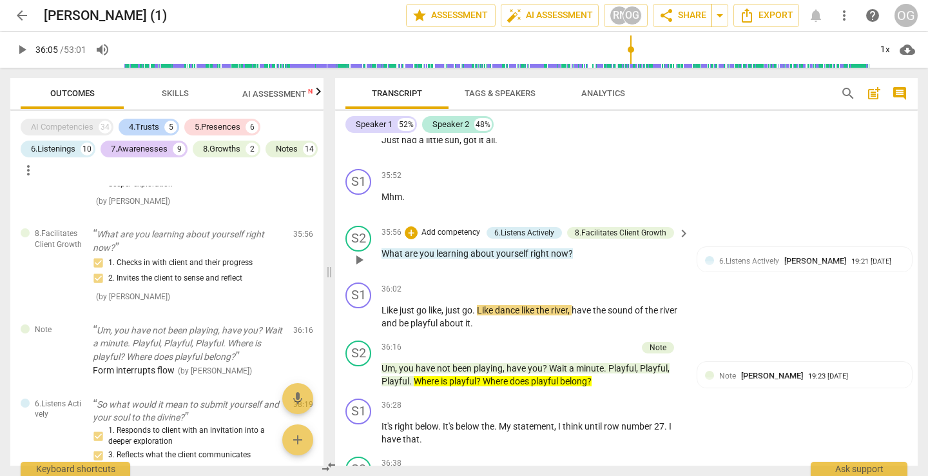
scroll to position [14127, 0]
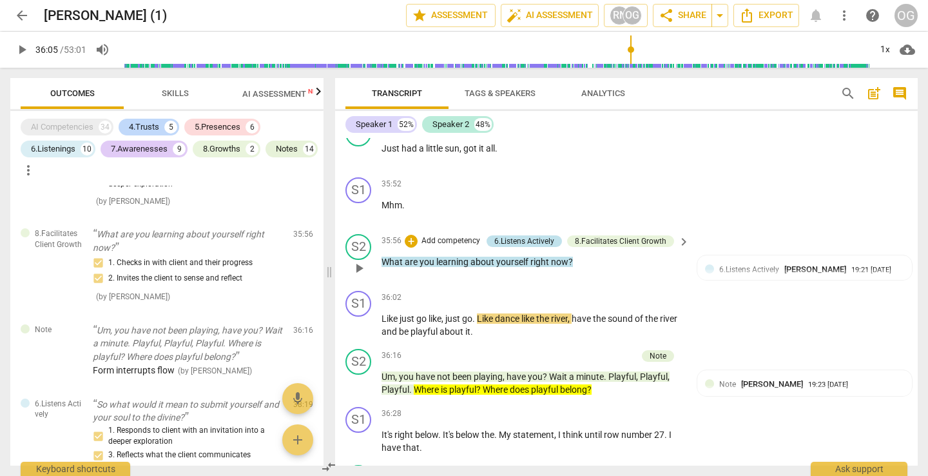
click at [443, 235] on div "6.Listens Actively" at bounding box center [524, 241] width 60 height 12
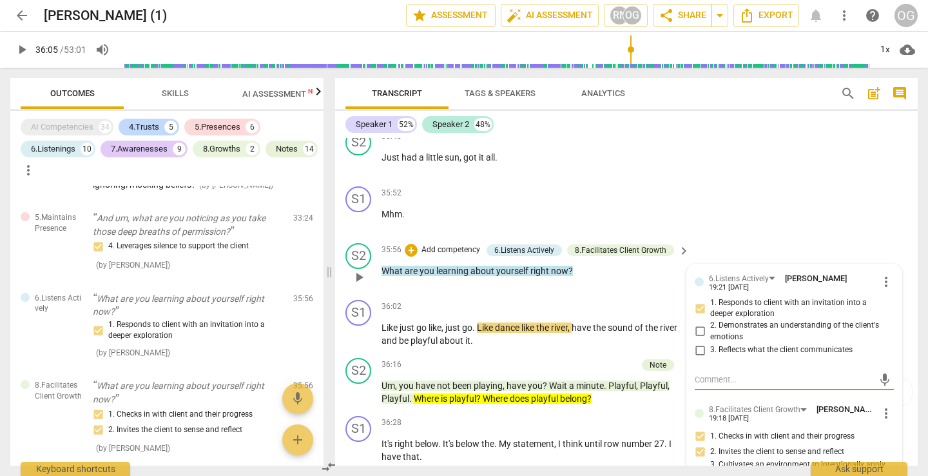
scroll to position [14114, 0]
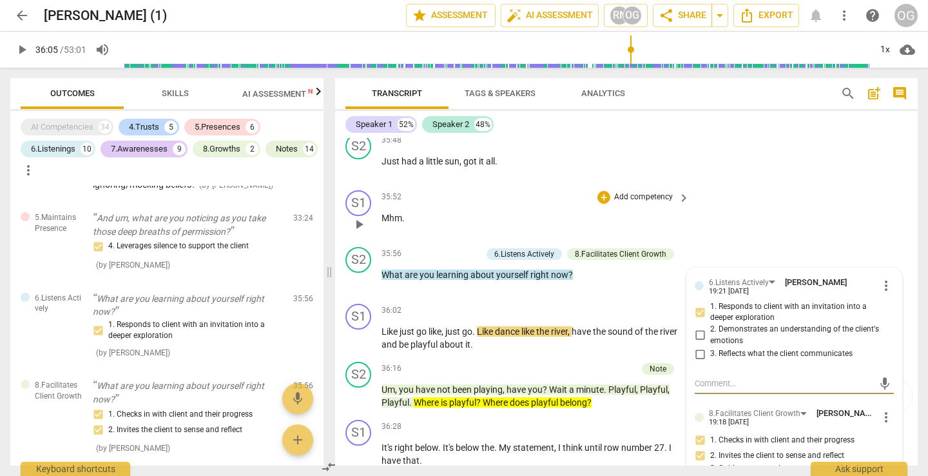
click at [362, 217] on span "play_arrow" at bounding box center [358, 224] width 15 height 15
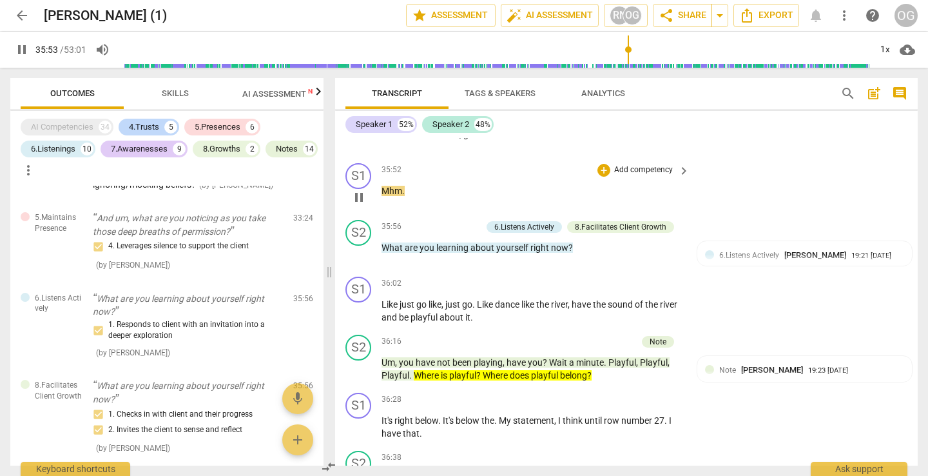
scroll to position [14149, 0]
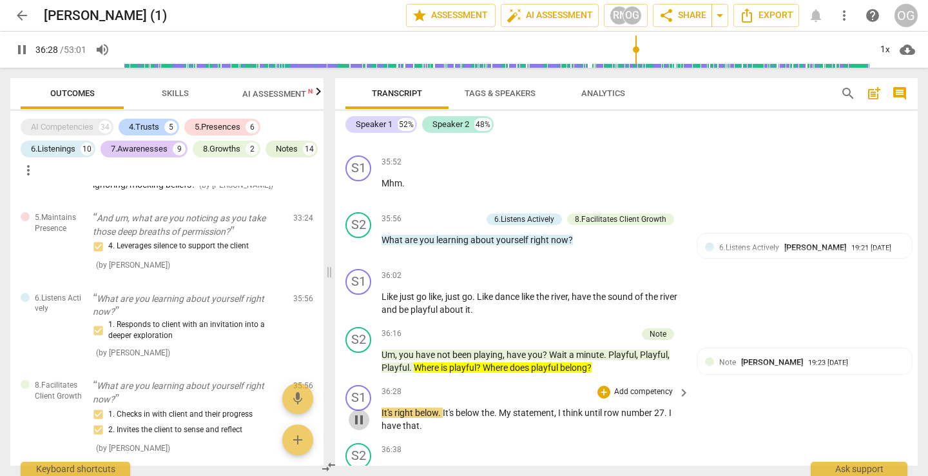
click at [360, 412] on span "pause" at bounding box center [358, 419] width 15 height 15
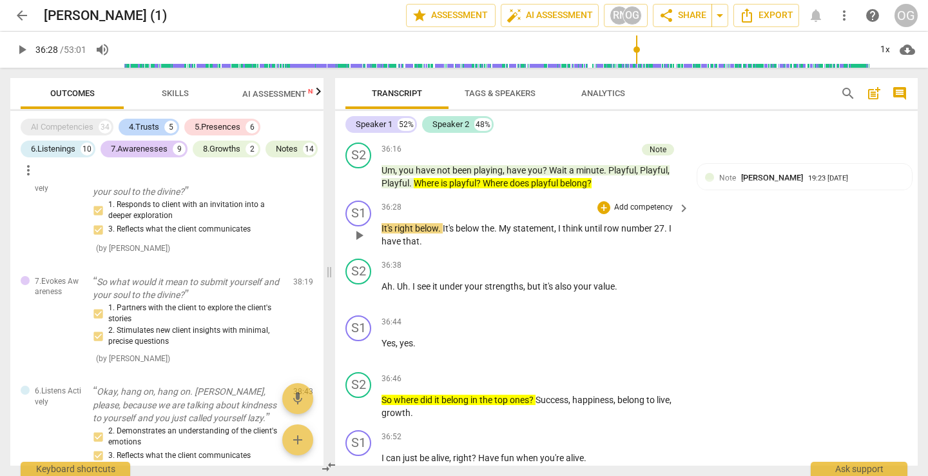
scroll to position [14327, 0]
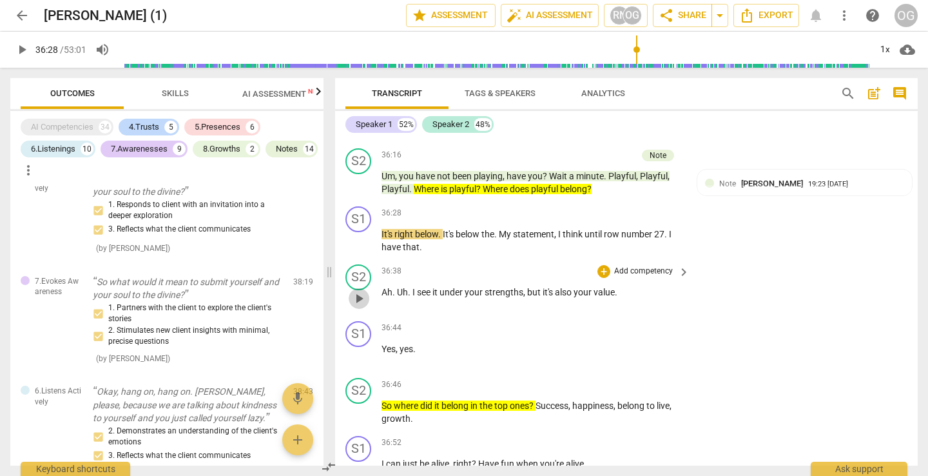
click at [358, 291] on span "play_arrow" at bounding box center [358, 298] width 15 height 15
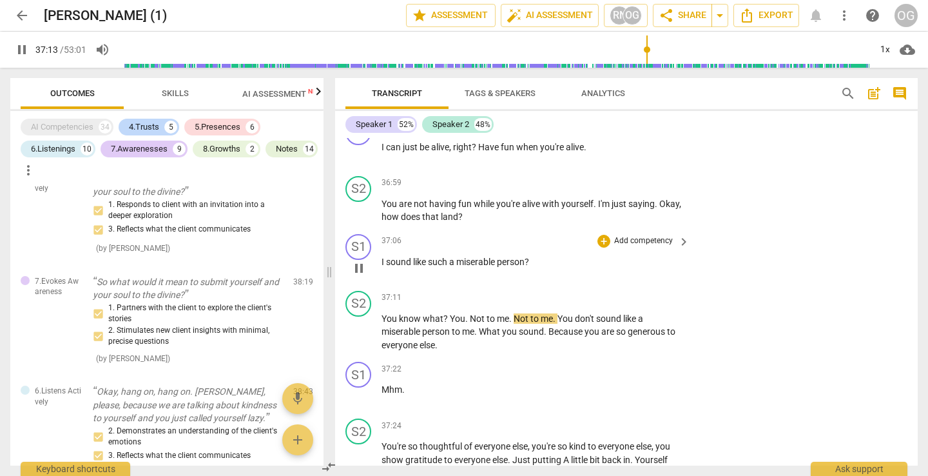
scroll to position [14644, 0]
click at [361, 387] on span "pause" at bounding box center [358, 394] width 15 height 15
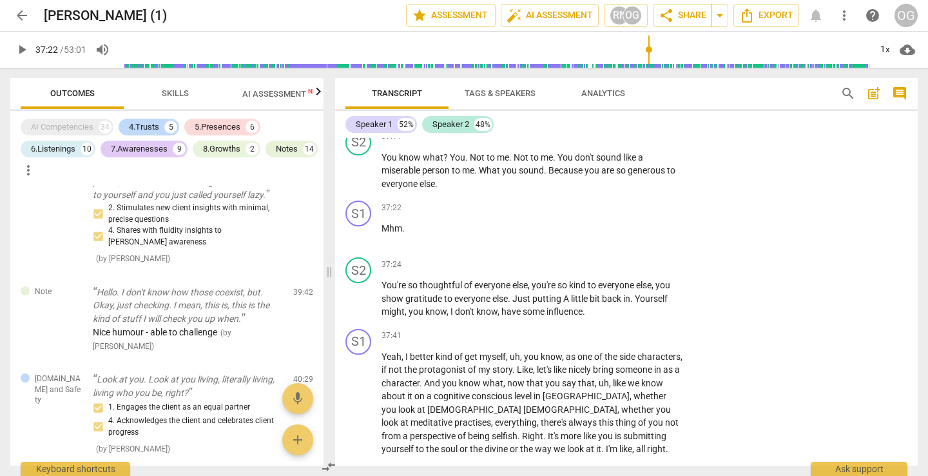
scroll to position [2923, 0]
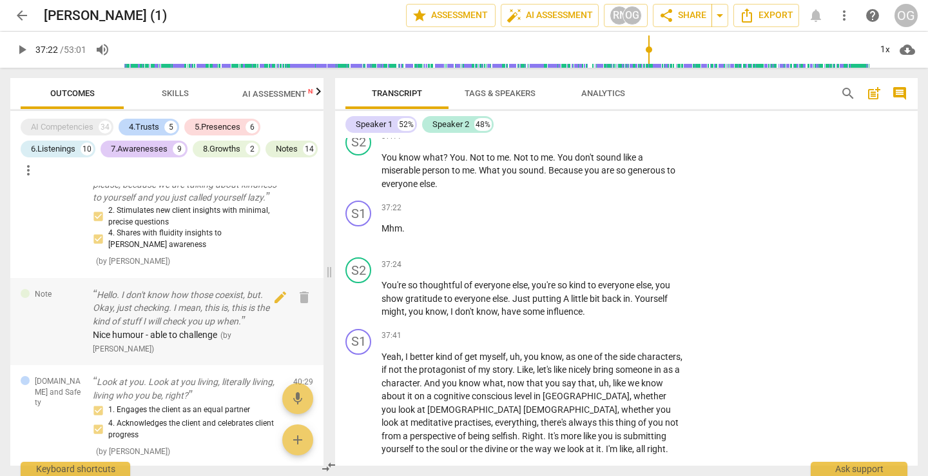
click at [254, 294] on p "Hello. I don't know how those coexist, but. Okay, just checking. I mean, this i…" at bounding box center [188, 308] width 190 height 40
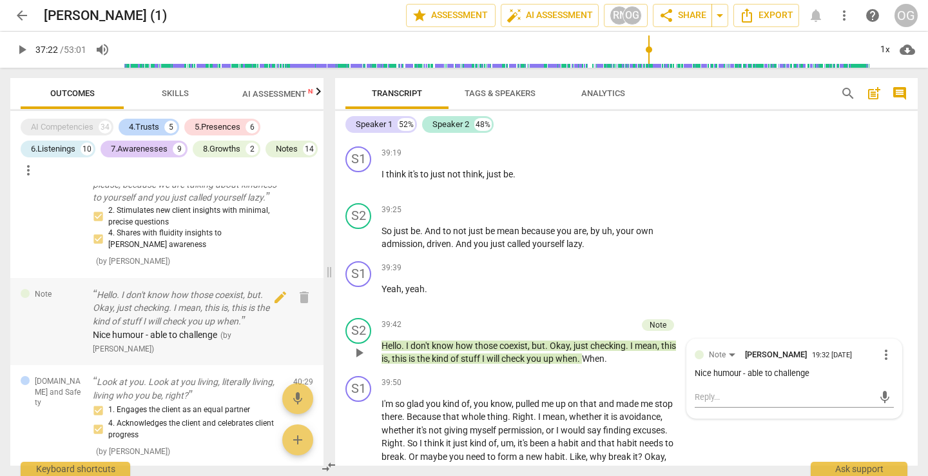
scroll to position [15641, 0]
click at [390, 282] on span "Yeah" at bounding box center [391, 287] width 20 height 10
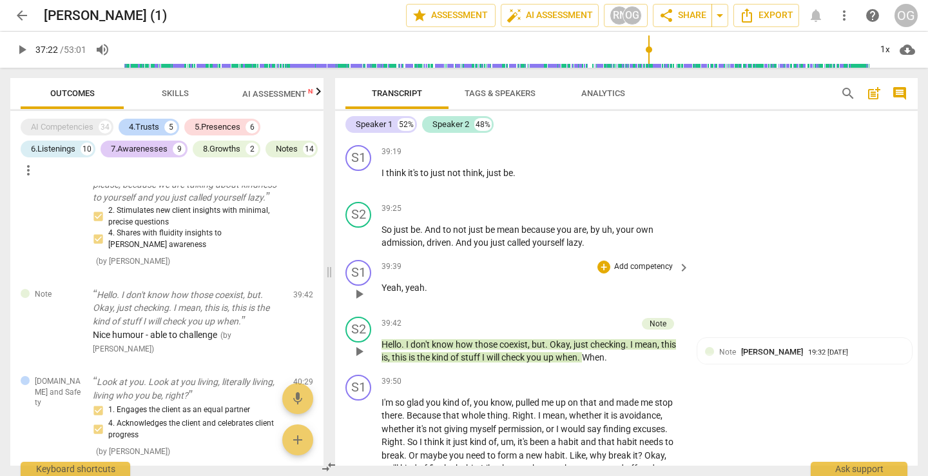
click at [358, 286] on span "play_arrow" at bounding box center [358, 293] width 15 height 15
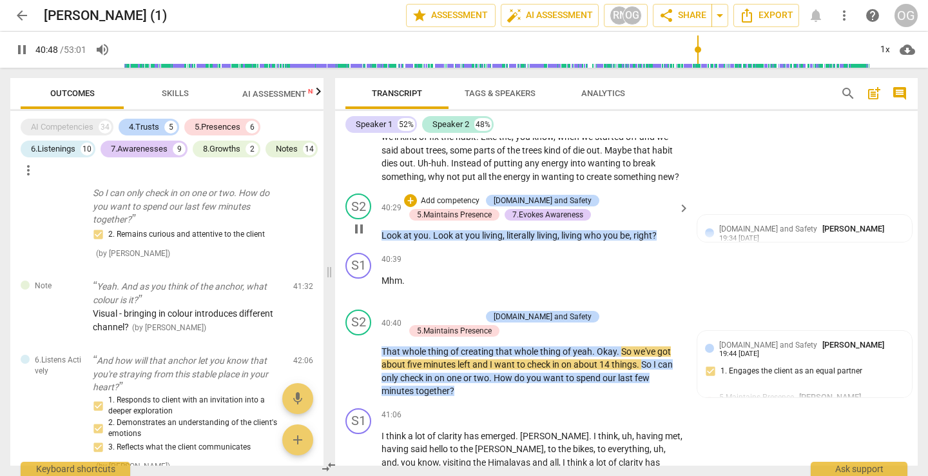
scroll to position [15973, 0]
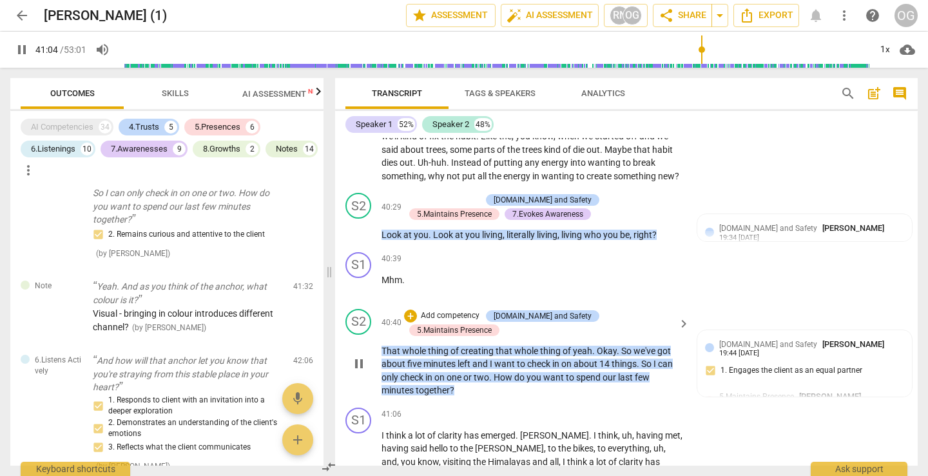
click at [443, 343] on div "S2 play_arrow pause 40:40 + Add competency 4.Trust and Safety 5.Maintains Prese…" at bounding box center [626, 352] width 583 height 99
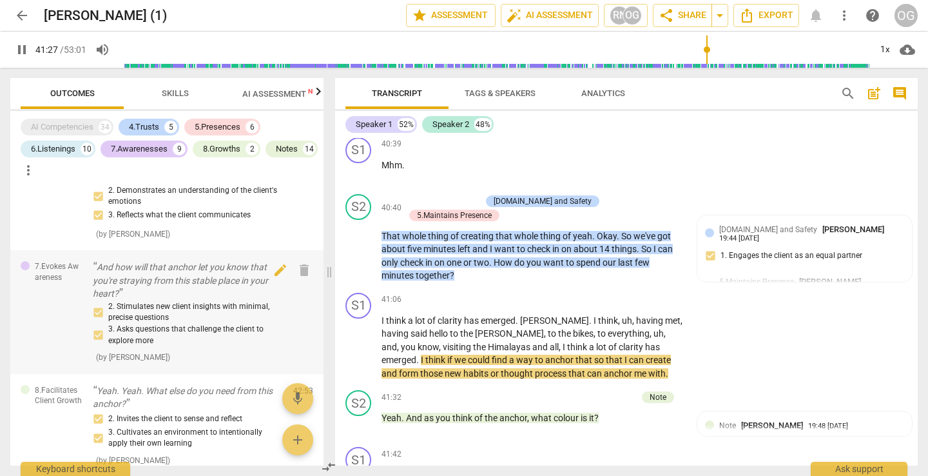
scroll to position [3790, 0]
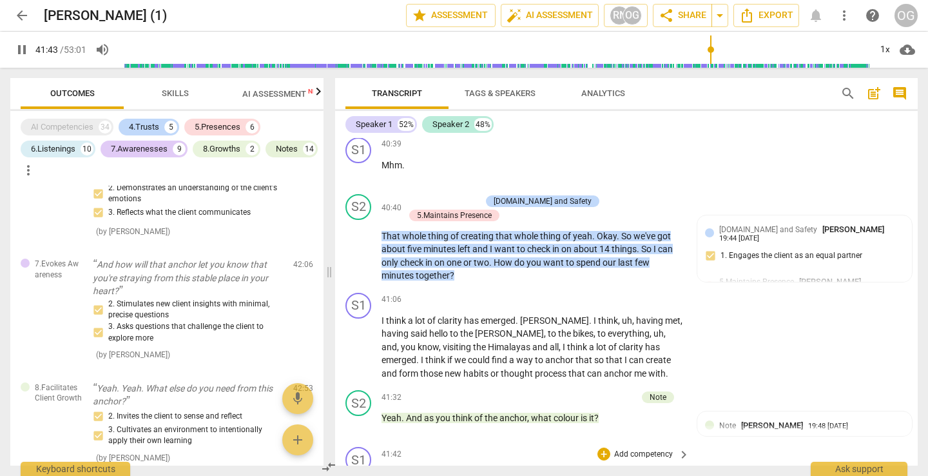
click at [359, 470] on span "pause" at bounding box center [358, 480] width 15 height 15
type input "2504"
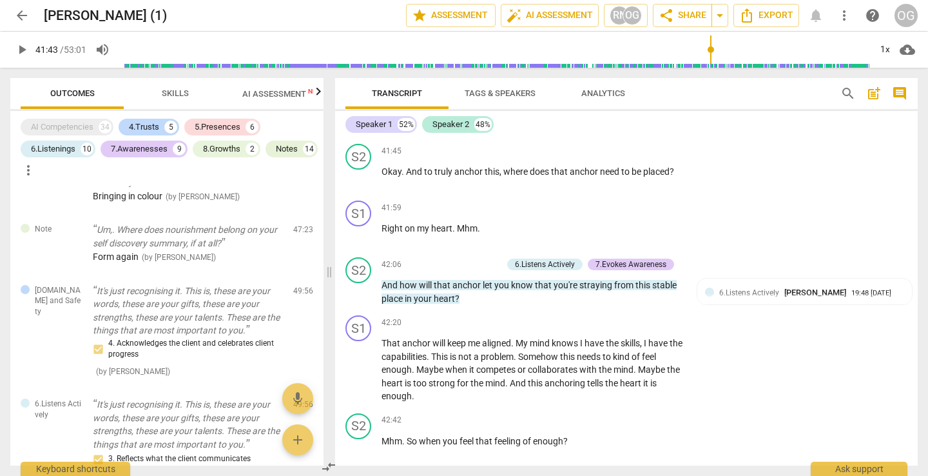
scroll to position [4255, 0]
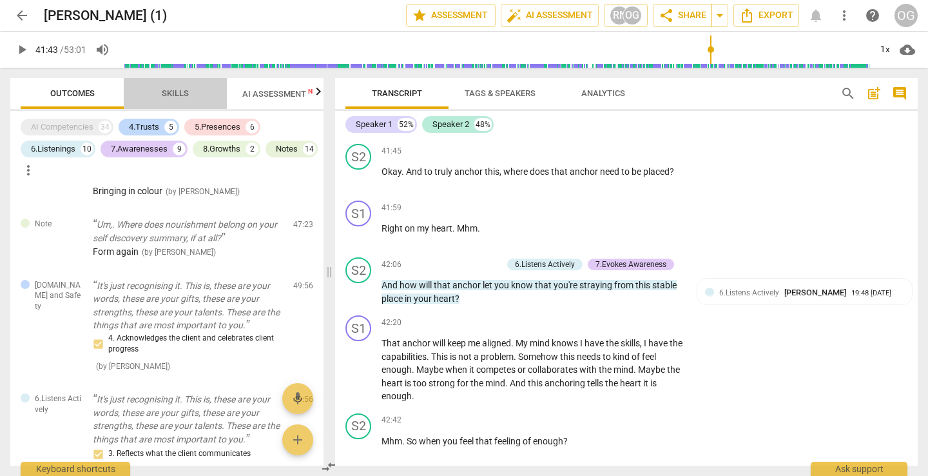
click at [178, 86] on span "Skills" at bounding box center [175, 93] width 58 height 17
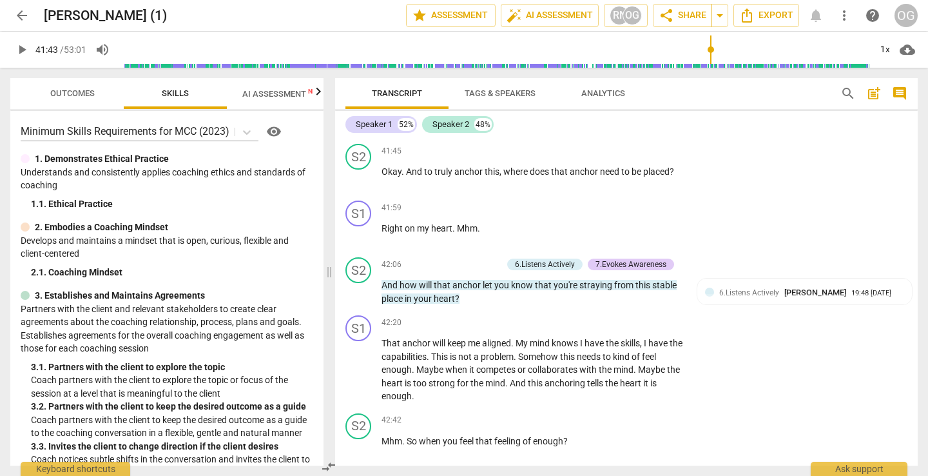
click at [76, 85] on span "Outcomes" at bounding box center [72, 93] width 75 height 17
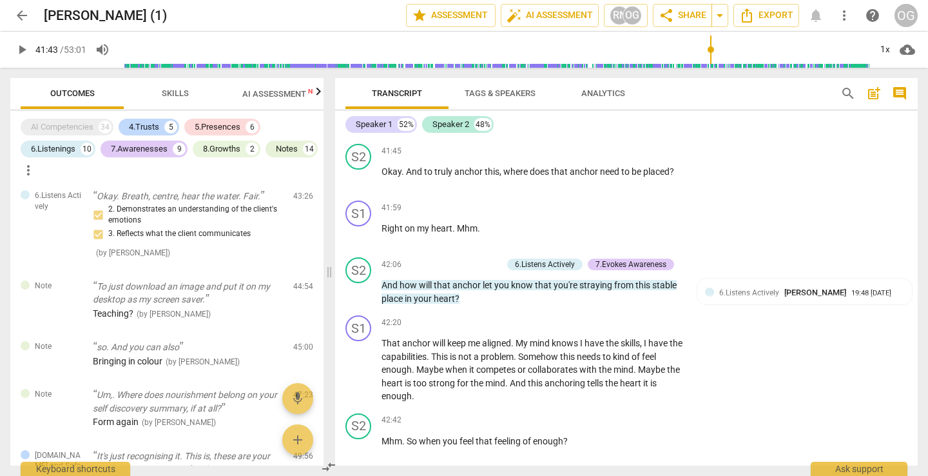
scroll to position [4042, 0]
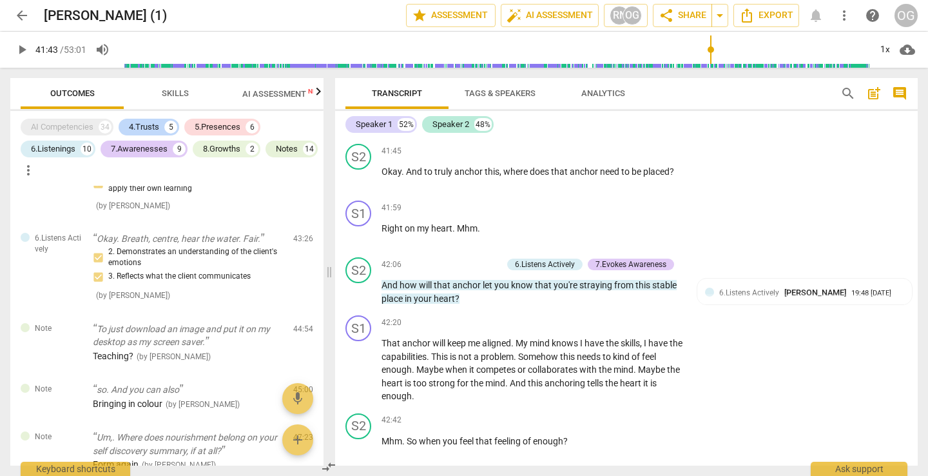
click at [178, 85] on span "Skills" at bounding box center [175, 93] width 58 height 17
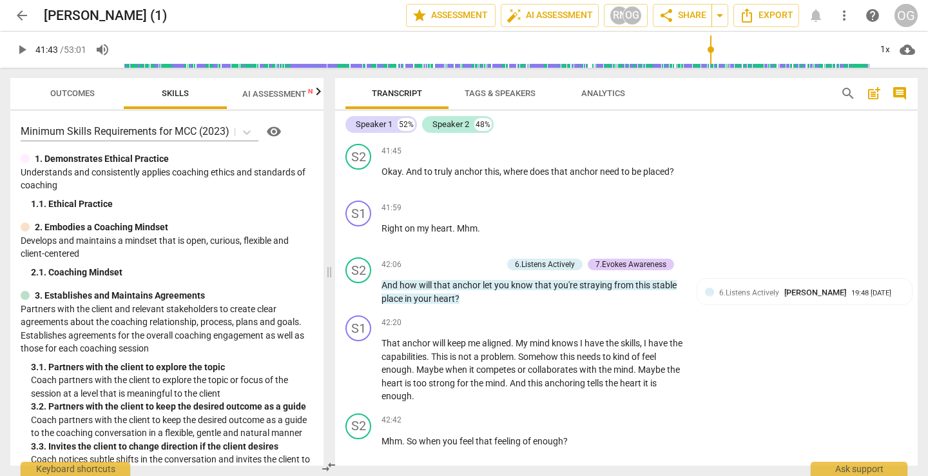
click at [50, 91] on span "Outcomes" at bounding box center [72, 93] width 44 height 10
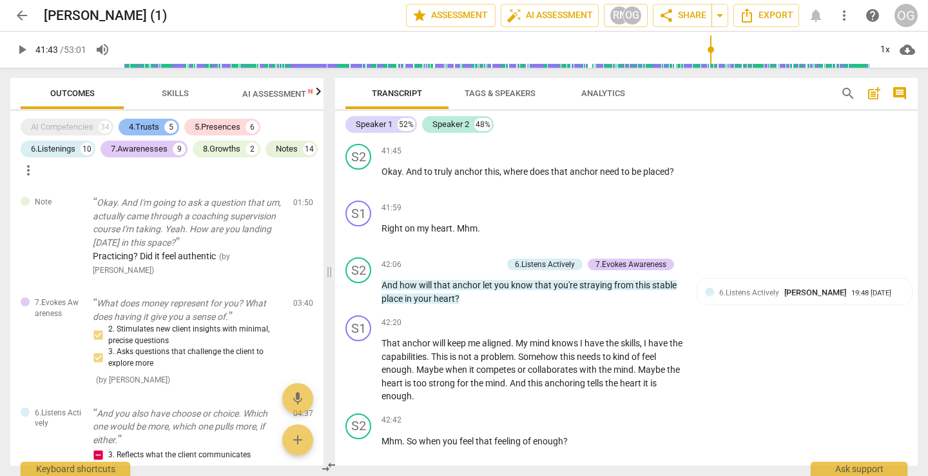
click at [156, 124] on div "4.Trusts" at bounding box center [144, 126] width 30 height 13
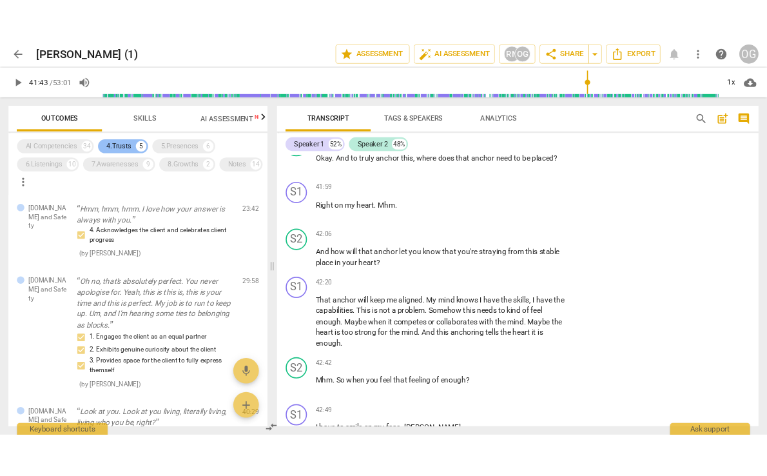
scroll to position [16431, 0]
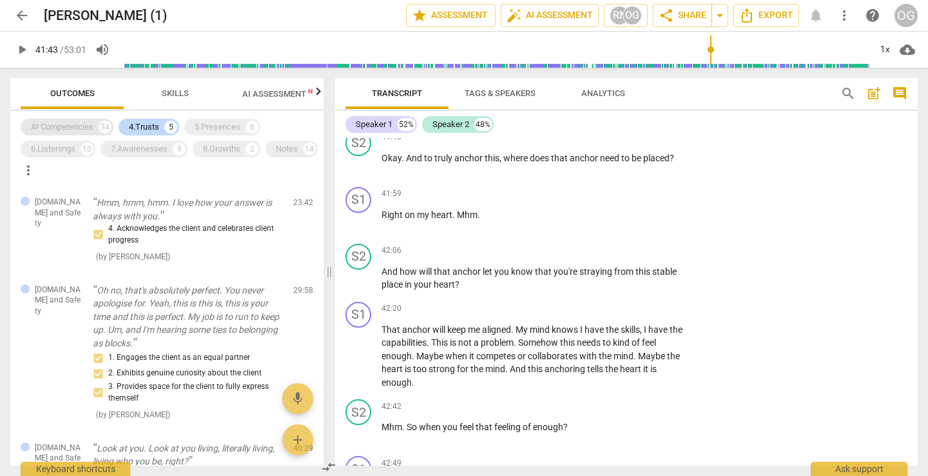
click at [79, 126] on div "AI Competencies" at bounding box center [62, 126] width 63 height 13
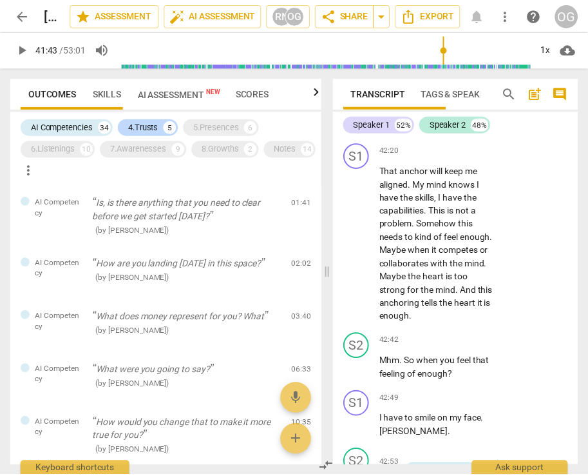
scroll to position [25249, 0]
